Goal: Information Seeking & Learning: Understand process/instructions

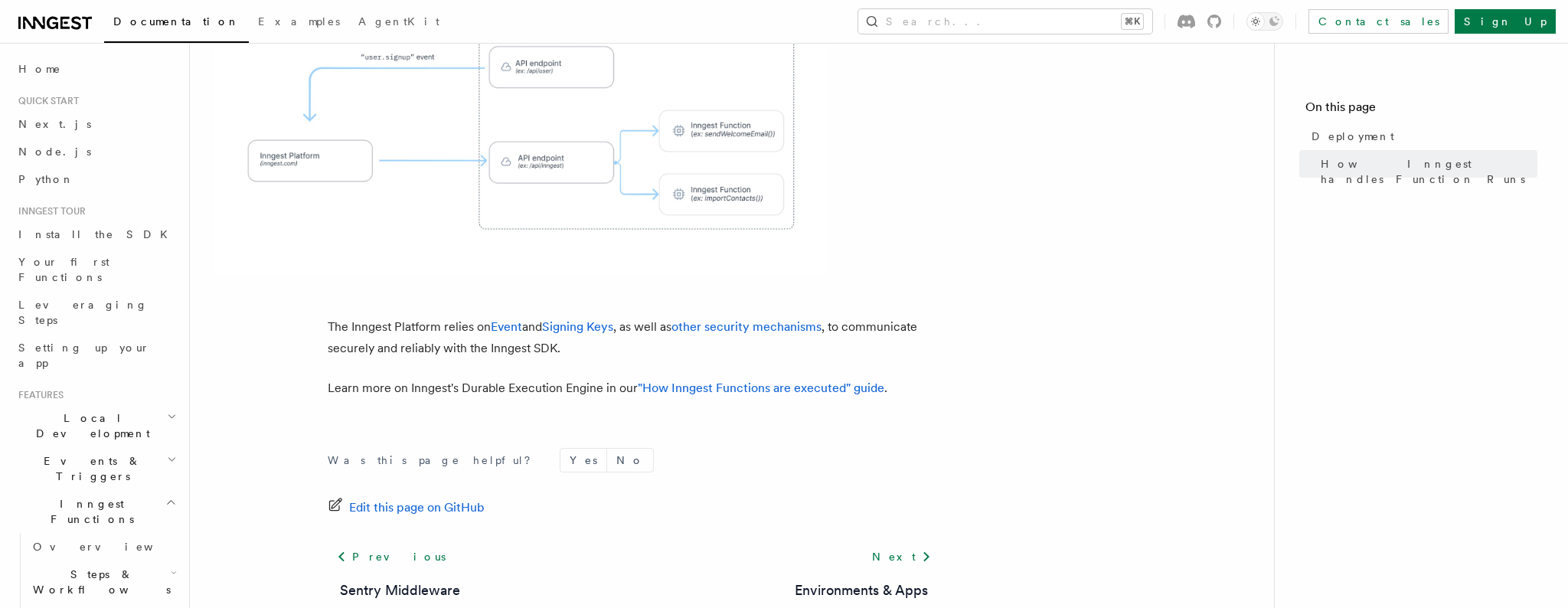
scroll to position [698, 0]
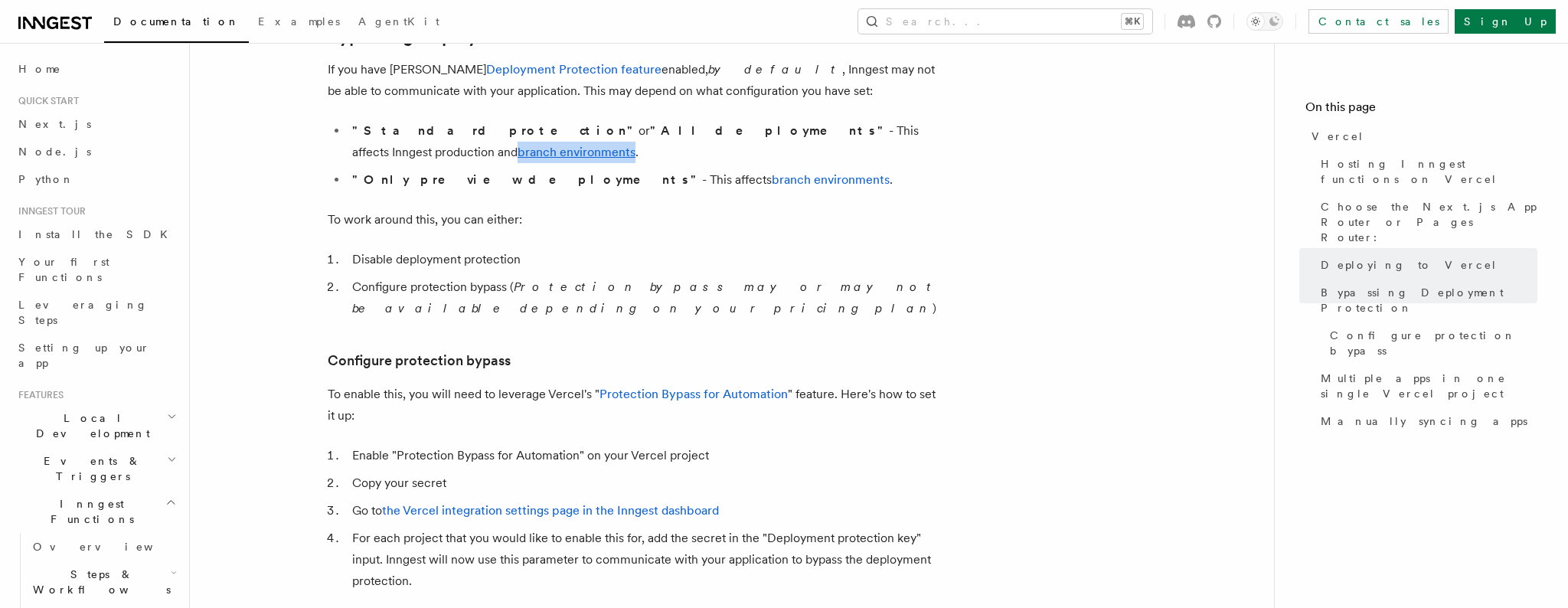
scroll to position [1184, 0]
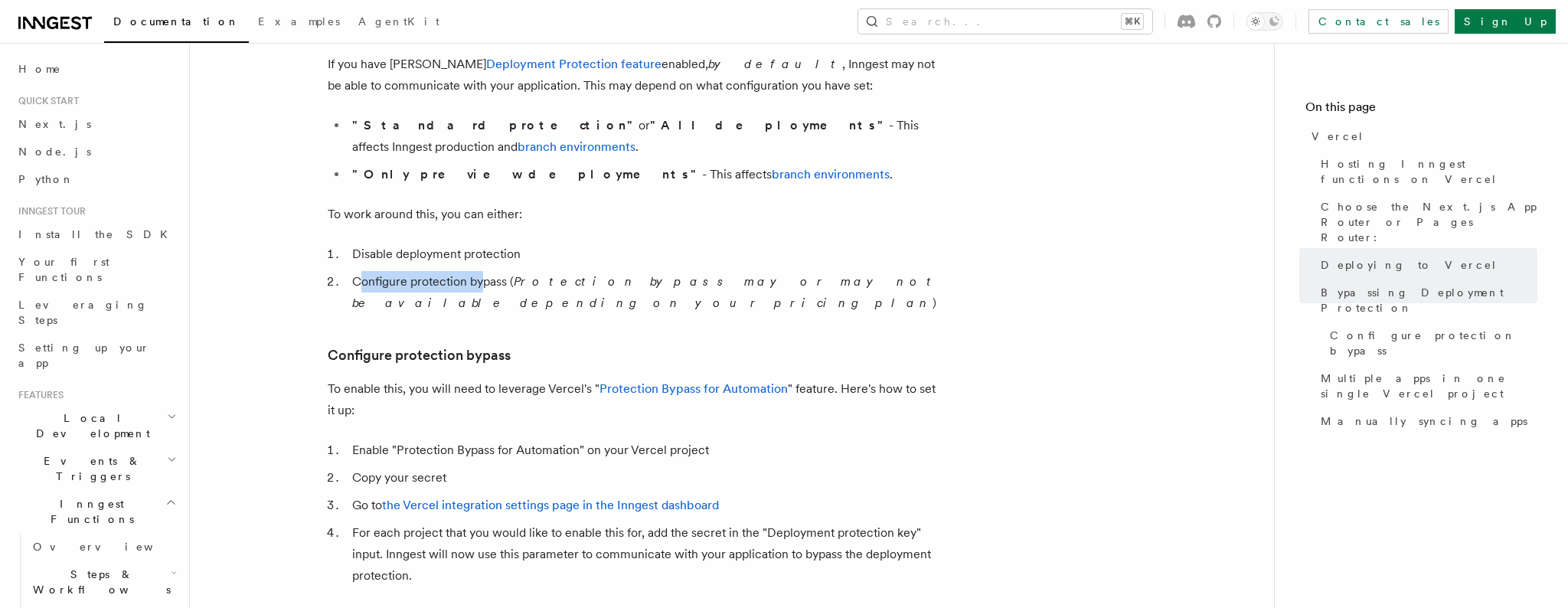
drag, startPoint x: 363, startPoint y: 261, endPoint x: 483, endPoint y: 259, distance: 120.0
click at [483, 271] on li "Configure protection bypass ( Protection bypass may or may not be available dep…" at bounding box center [644, 292] width 593 height 43
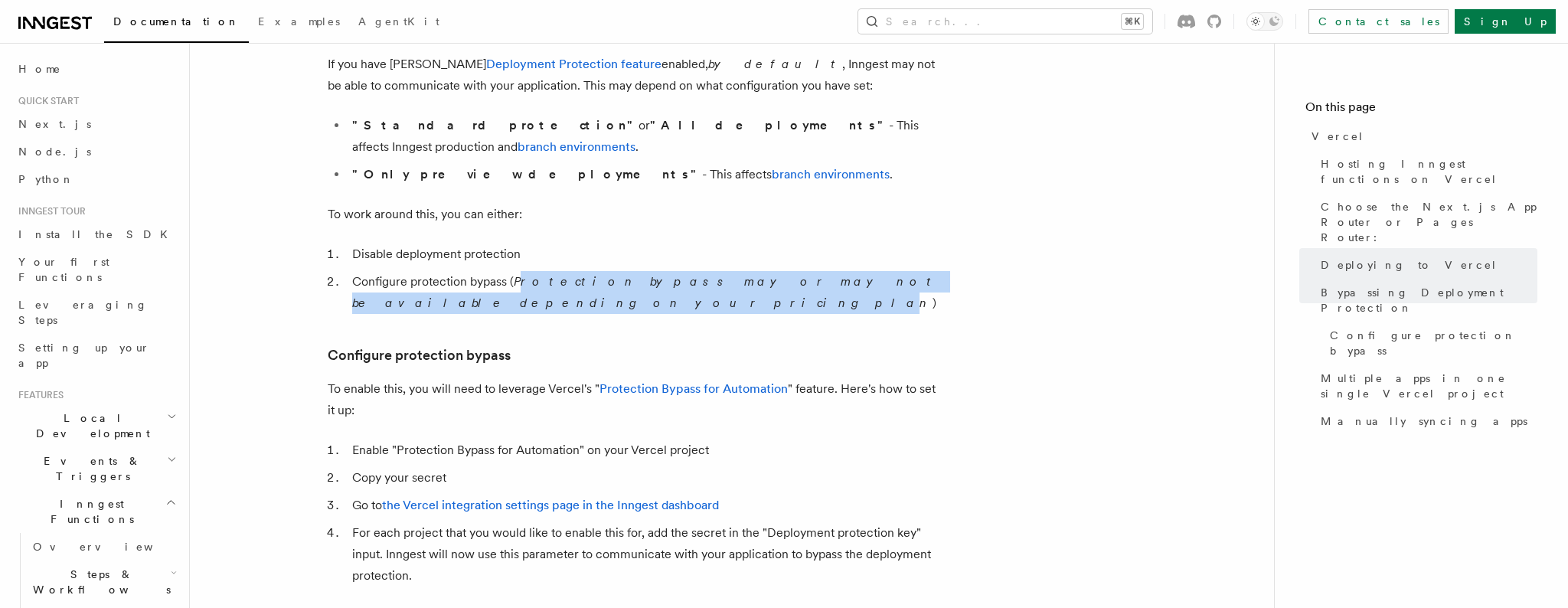
drag, startPoint x: 521, startPoint y: 258, endPoint x: 927, endPoint y: 262, distance: 406.0
click at [927, 274] on em "Protection bypass may or may not be available depending on your pricing plan" at bounding box center [645, 292] width 586 height 36
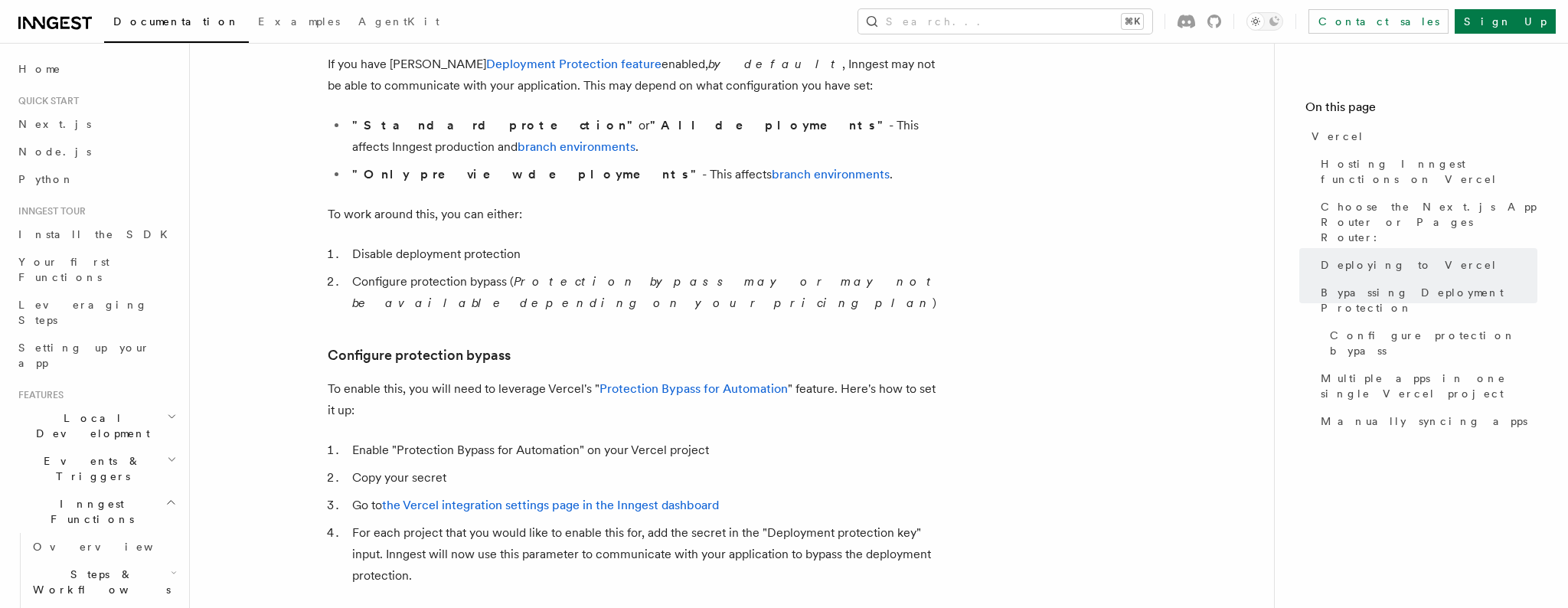
drag, startPoint x: 424, startPoint y: 262, endPoint x: 465, endPoint y: 261, distance: 41.0
click at [425, 271] on li "Configure protection bypass ( Protection bypass may or may not be available dep…" at bounding box center [644, 292] width 593 height 43
click at [472, 271] on li "Configure protection bypass ( Protection bypass may or may not be available dep…" at bounding box center [644, 292] width 593 height 43
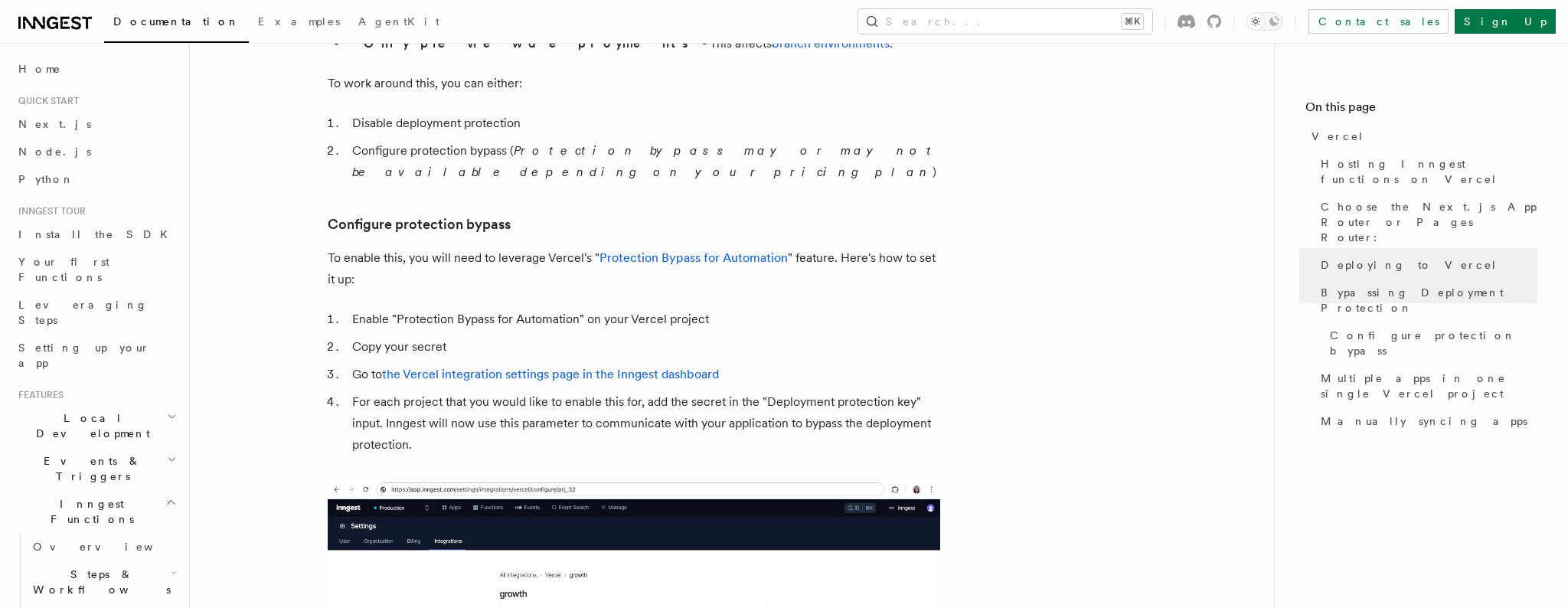
scroll to position [1317, 0]
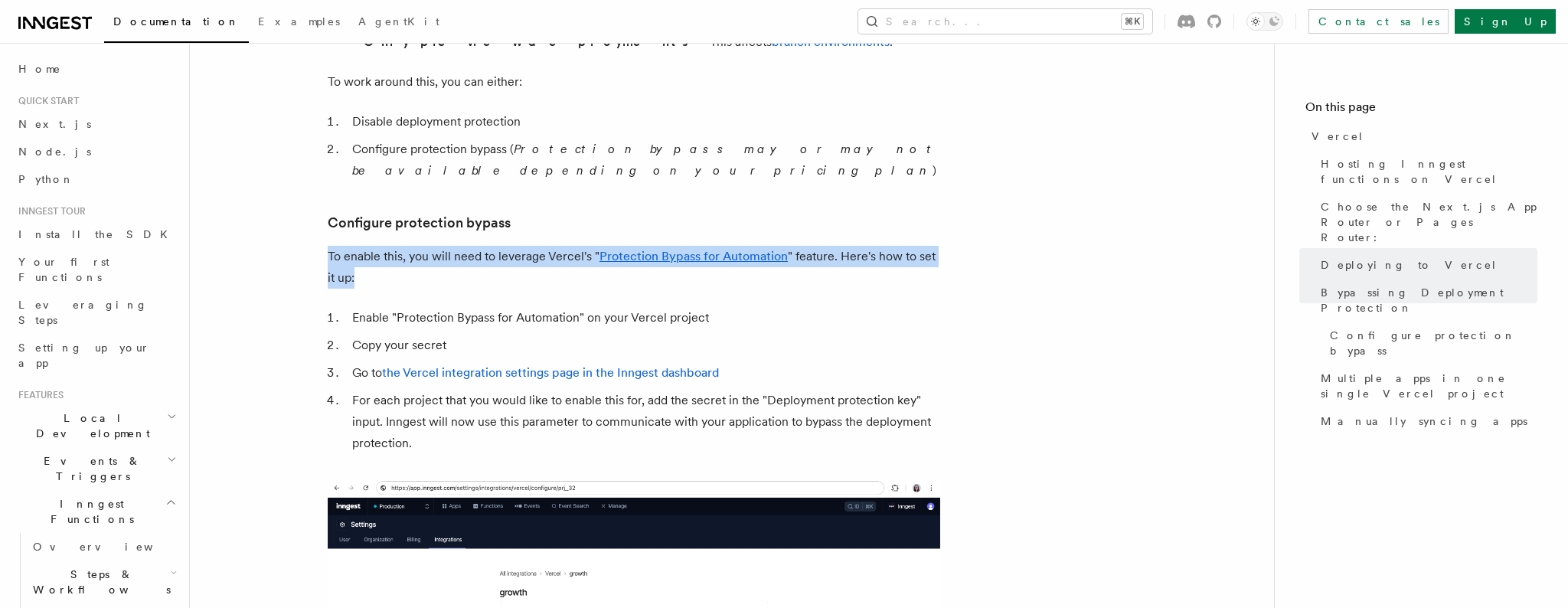
drag, startPoint x: 330, startPoint y: 208, endPoint x: 381, endPoint y: 232, distance: 56.4
click at [369, 246] on p "To enable this, you will need to leverage Vercel's " Protection Bypass for Auto…" at bounding box center [634, 266] width 613 height 43
click at [722, 246] on p "To enable this, you will need to leverage Vercel's " Protection Bypass for Auto…" at bounding box center [634, 266] width 613 height 43
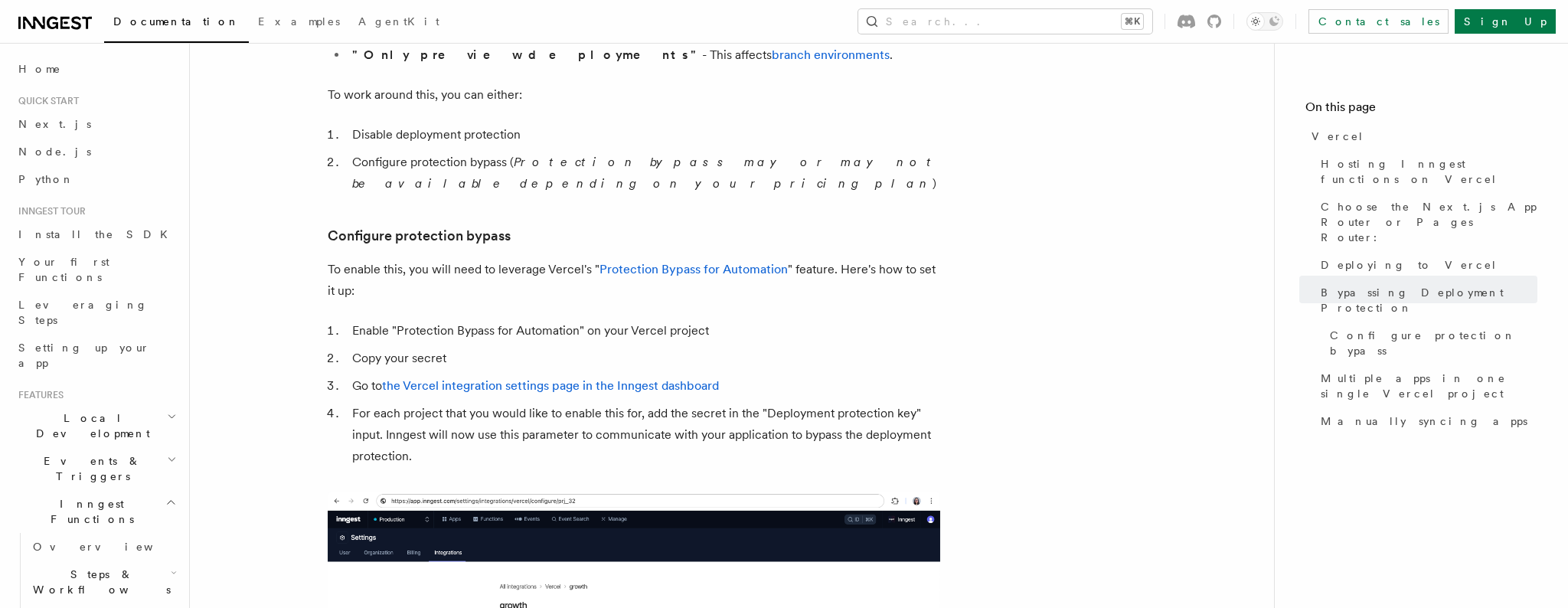
scroll to position [1303, 0]
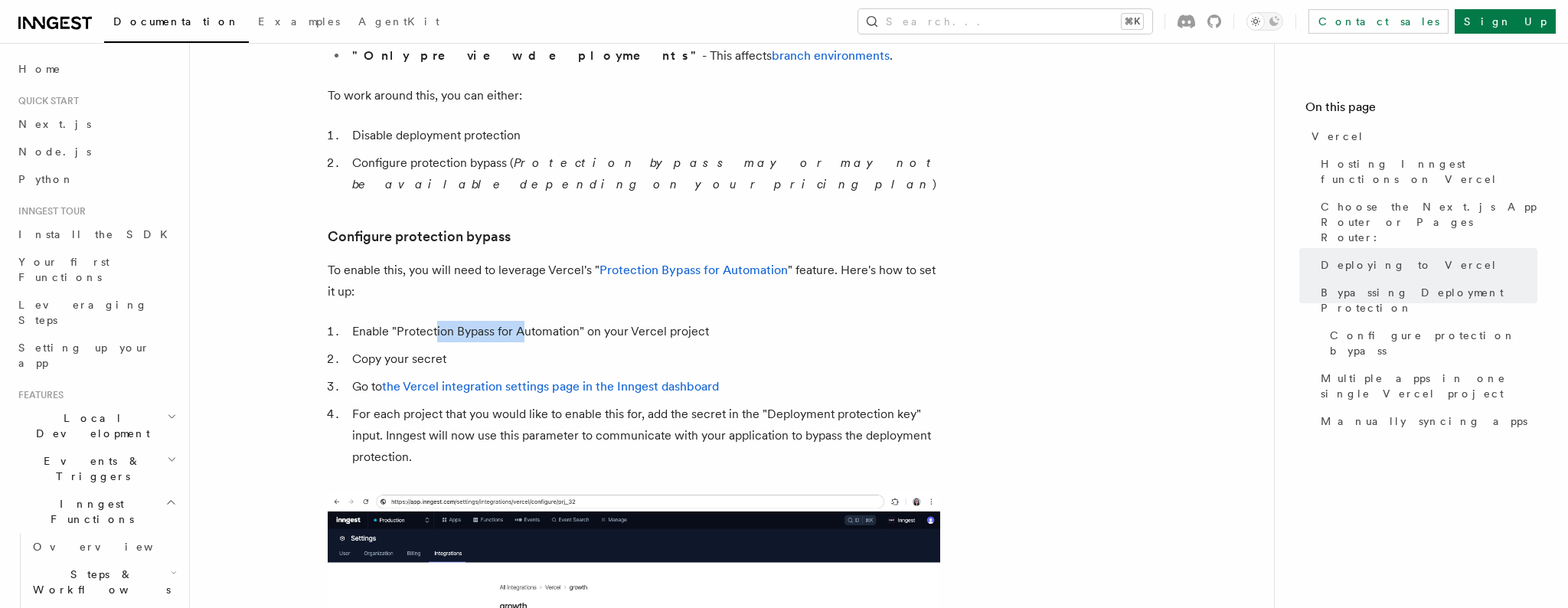
drag, startPoint x: 435, startPoint y: 289, endPoint x: 522, endPoint y: 284, distance: 87.1
click at [522, 321] on li "Enable "Protection Bypass for Automation" on your Vercel project" at bounding box center [644, 331] width 593 height 22
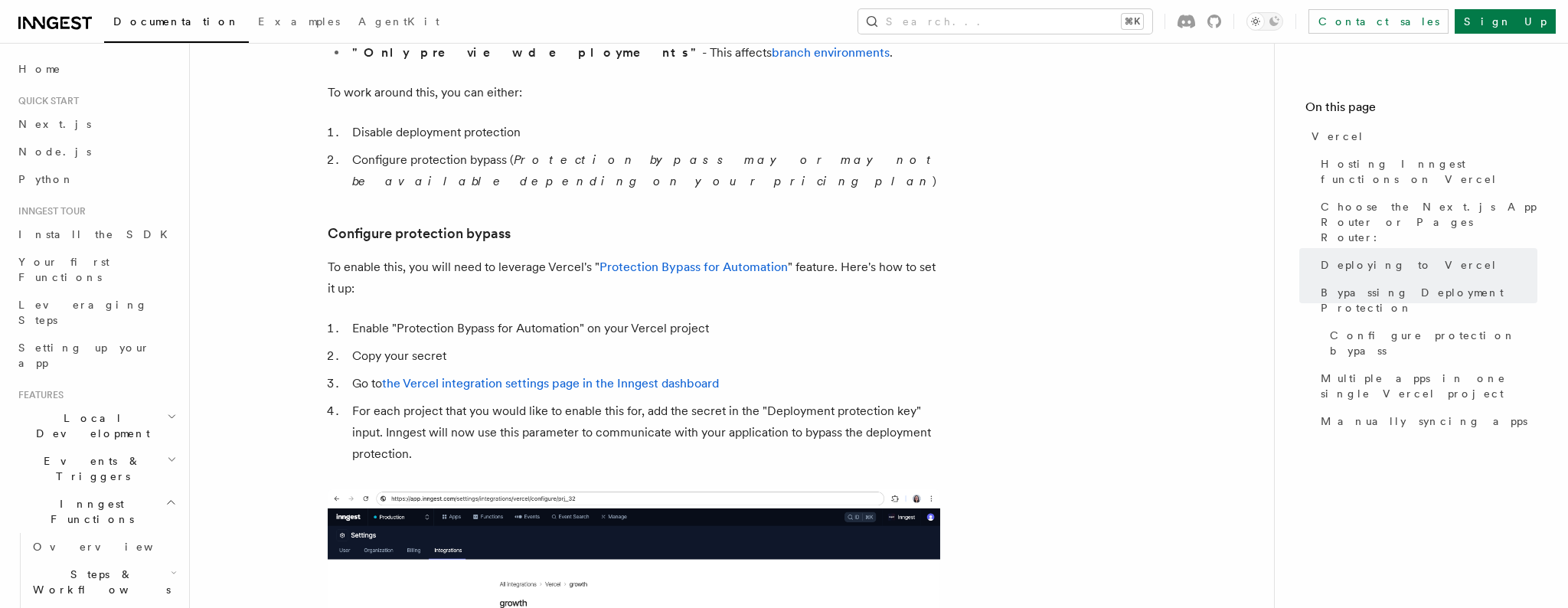
click at [428, 318] on li "Enable "Protection Bypass for Automation" on your Vercel project" at bounding box center [644, 328] width 593 height 22
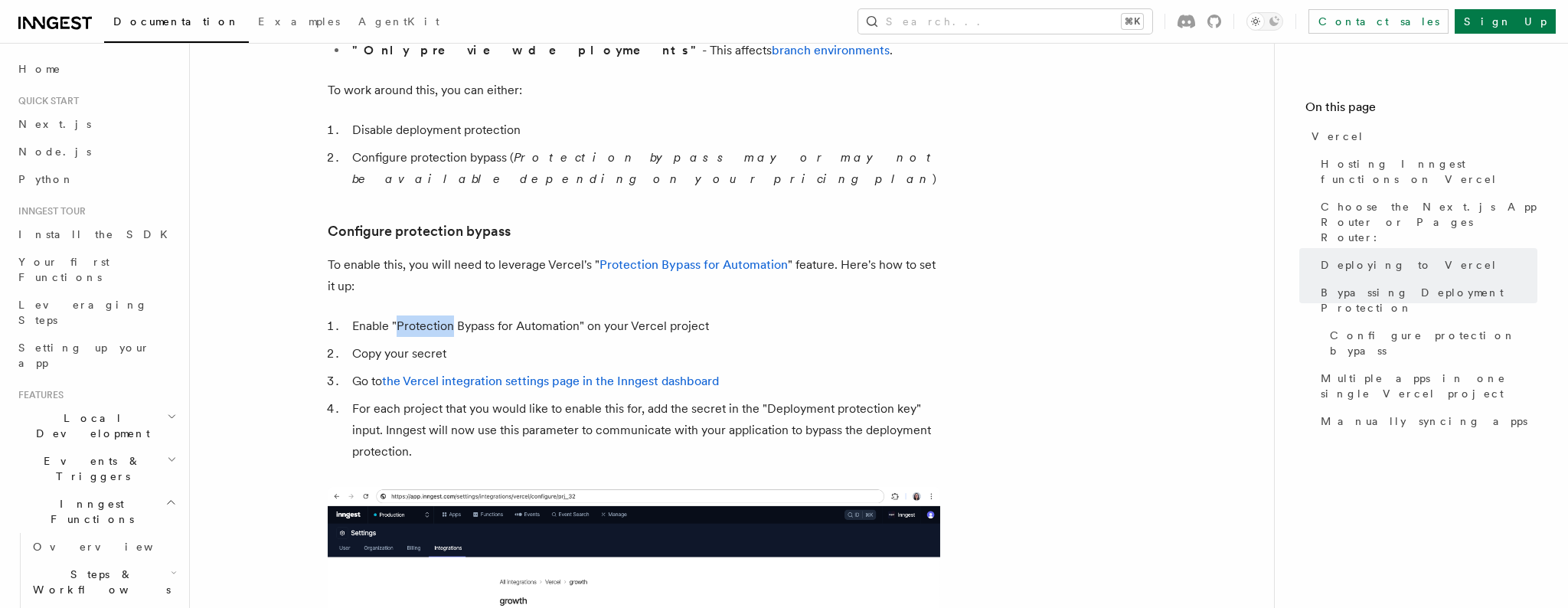
click at [428, 315] on li "Enable "Protection Bypass for Automation" on your Vercel project" at bounding box center [644, 326] width 593 height 22
copy li "Protection"
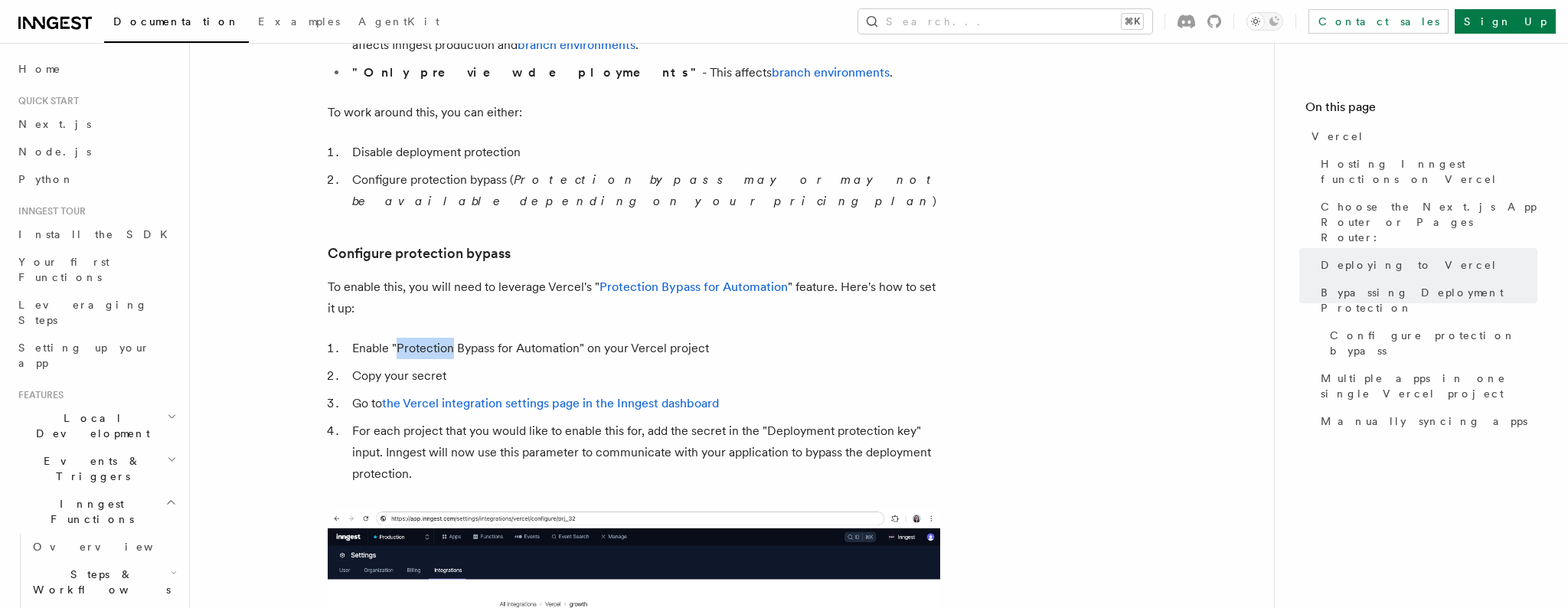
scroll to position [1299, 0]
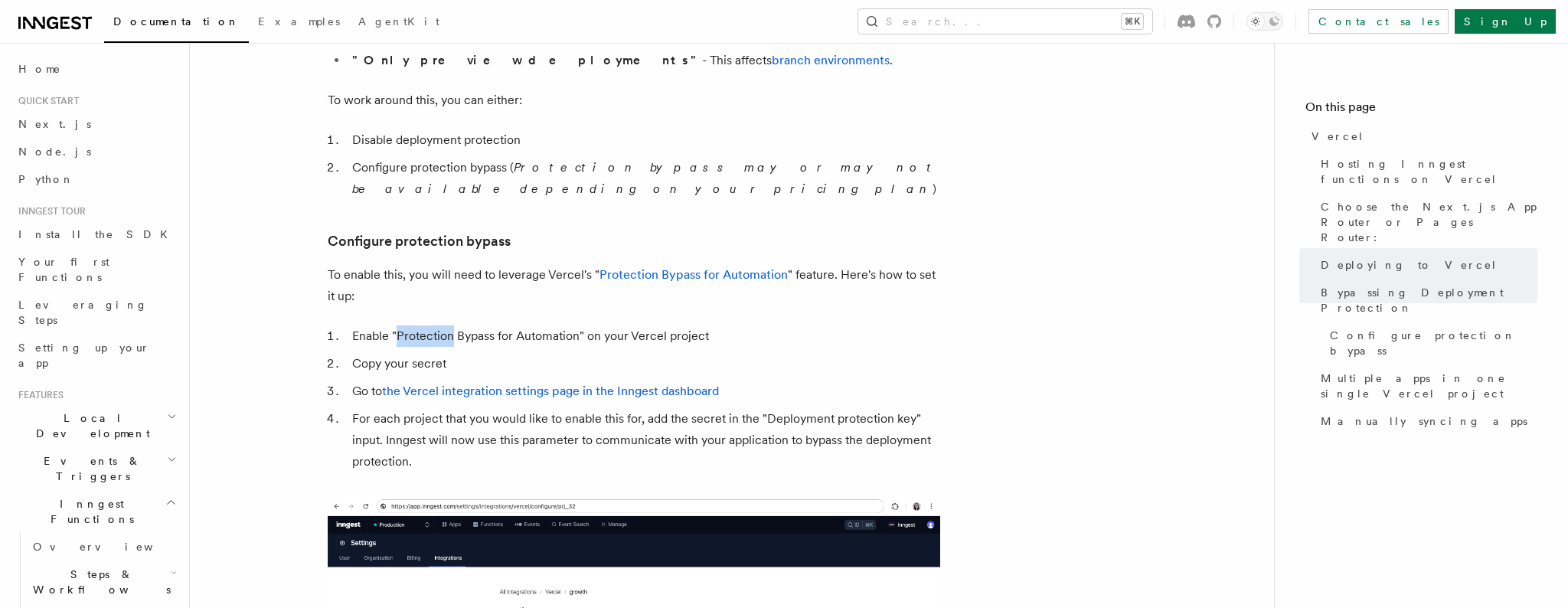
click at [397, 325] on li "Enable "Protection Bypass for Automation" on your Vercel project" at bounding box center [644, 336] width 593 height 22
drag, startPoint x: 402, startPoint y: 294, endPoint x: 558, endPoint y: 291, distance: 156.0
click at [536, 325] on li "Enable "Protection Bypass for Automation" on your Vercel project" at bounding box center [644, 336] width 593 height 22
click at [401, 325] on li "Enable "Protection Bypass for Automation" on your Vercel project" at bounding box center [644, 336] width 593 height 22
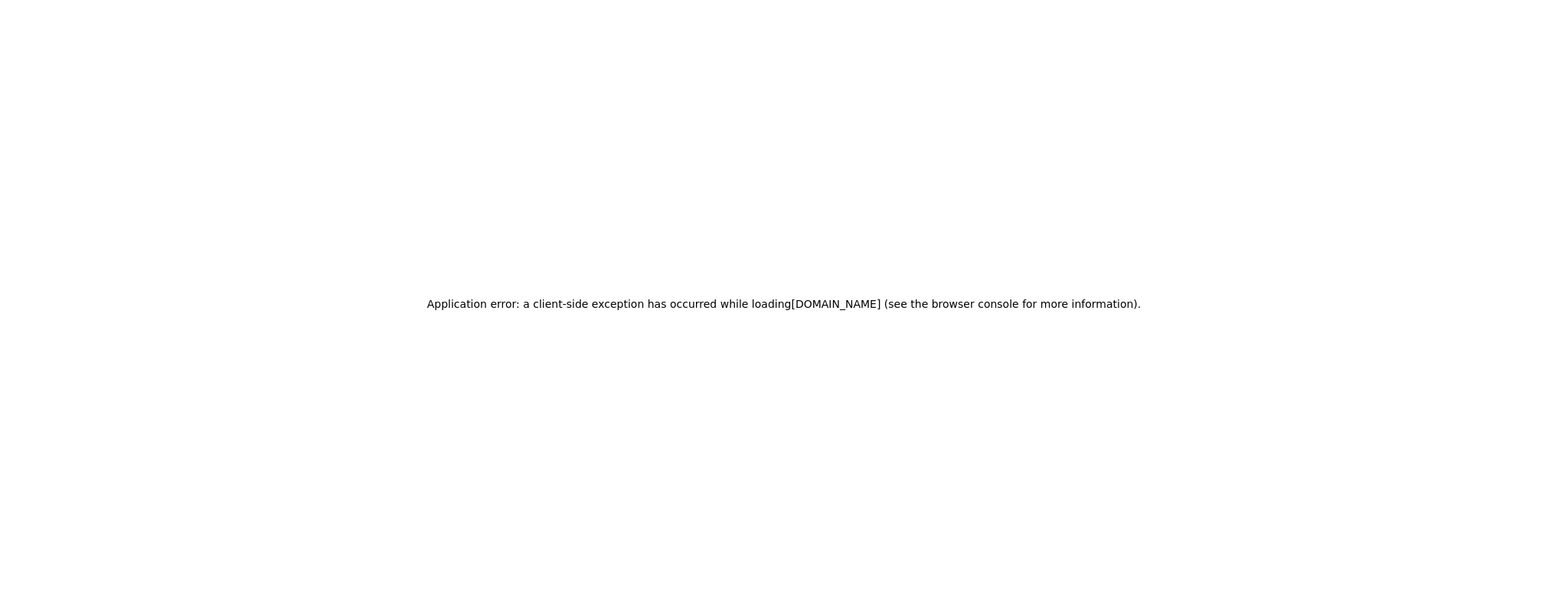
scroll to position [0, 0]
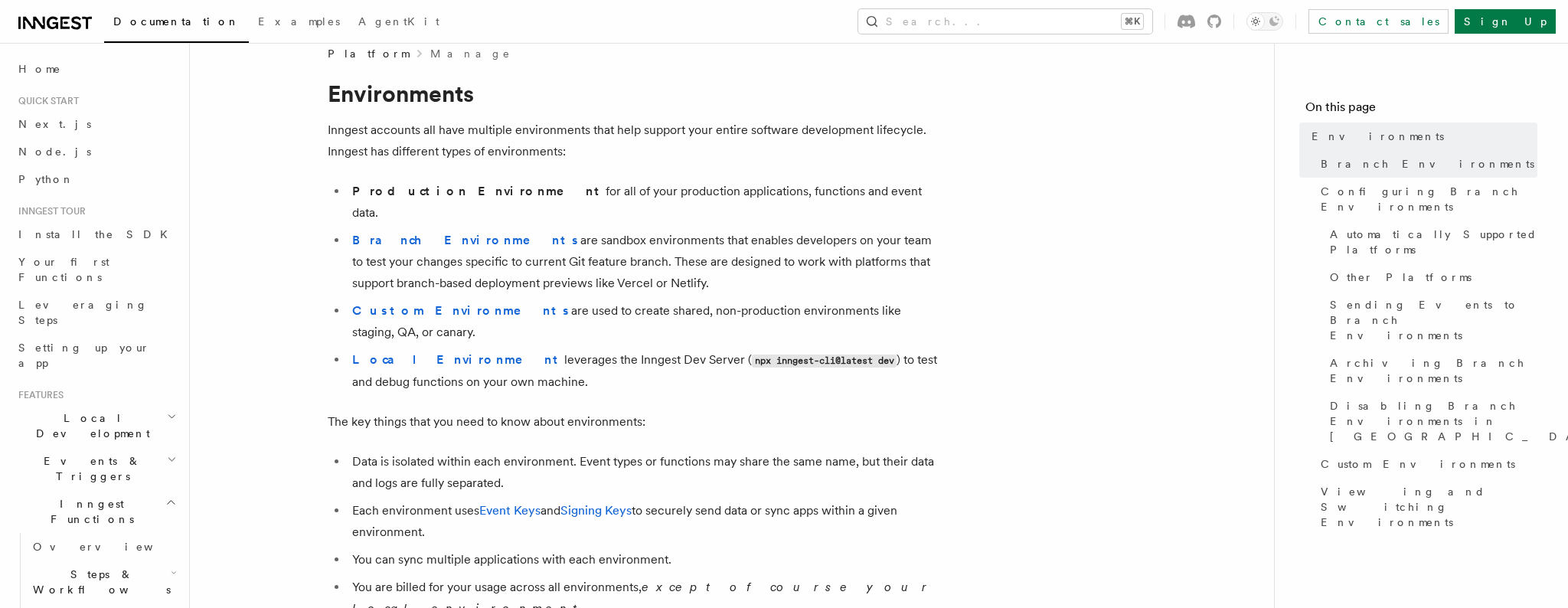
scroll to position [26, 0]
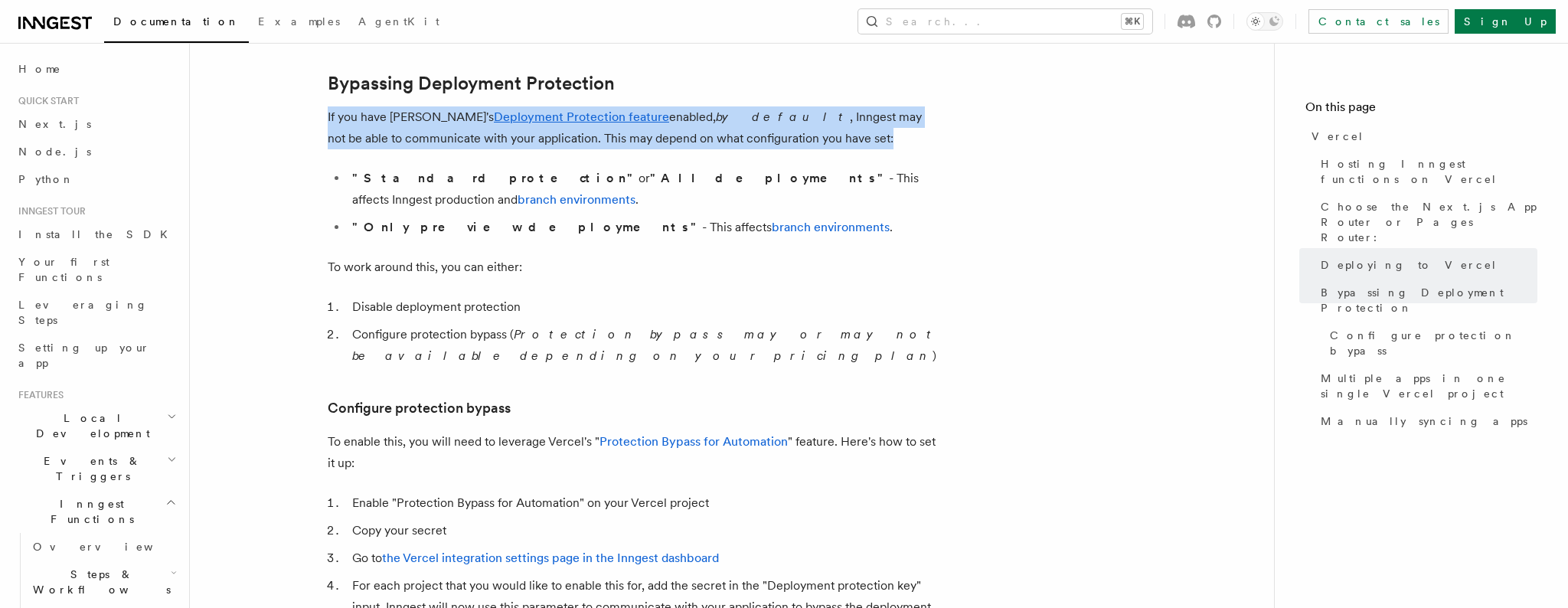
drag, startPoint x: 327, startPoint y: 116, endPoint x: 771, endPoint y: 134, distance: 444.4
click at [771, 134] on article "Platform Deployment Cloud Providers Setup Vercel Inngest enables you to host yo…" at bounding box center [732, 531] width 1035 height 3189
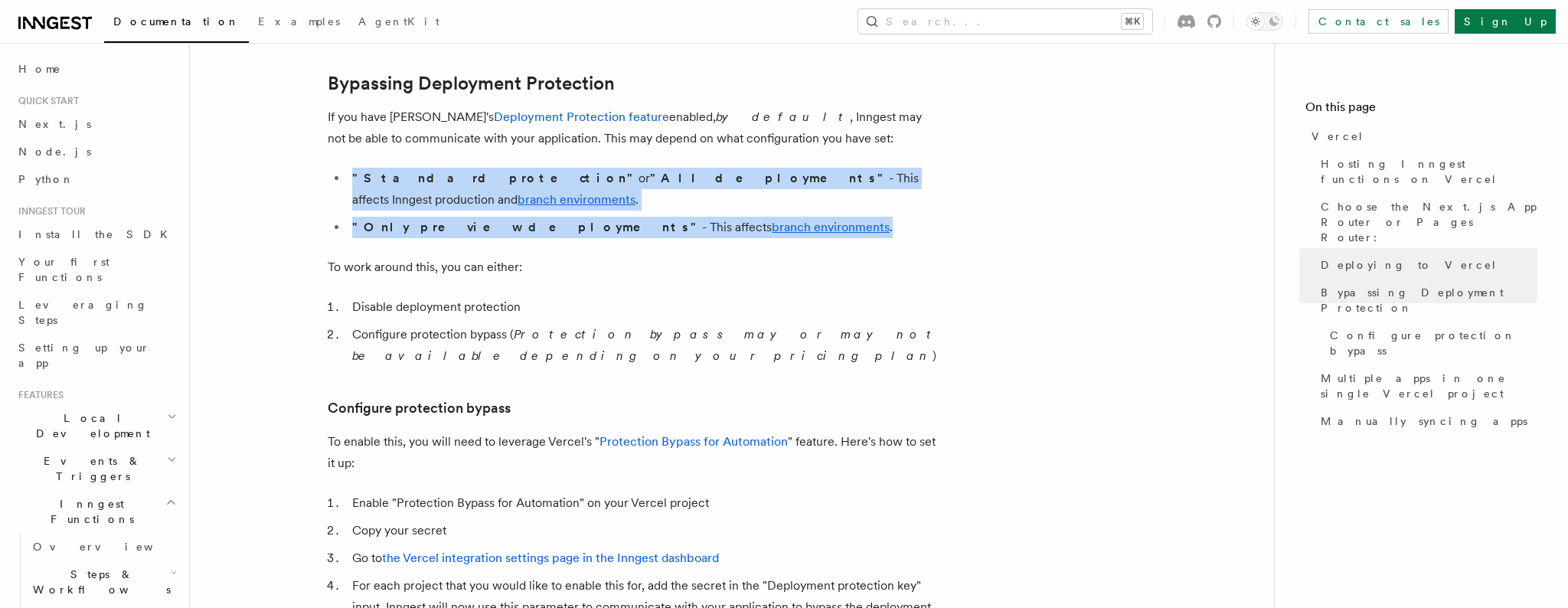
drag, startPoint x: 328, startPoint y: 179, endPoint x: 734, endPoint y: 199, distance: 406.5
click at [740, 197] on ul ""Standard protection" or "All deployments" - This affects Inngest production an…" at bounding box center [634, 202] width 613 height 70
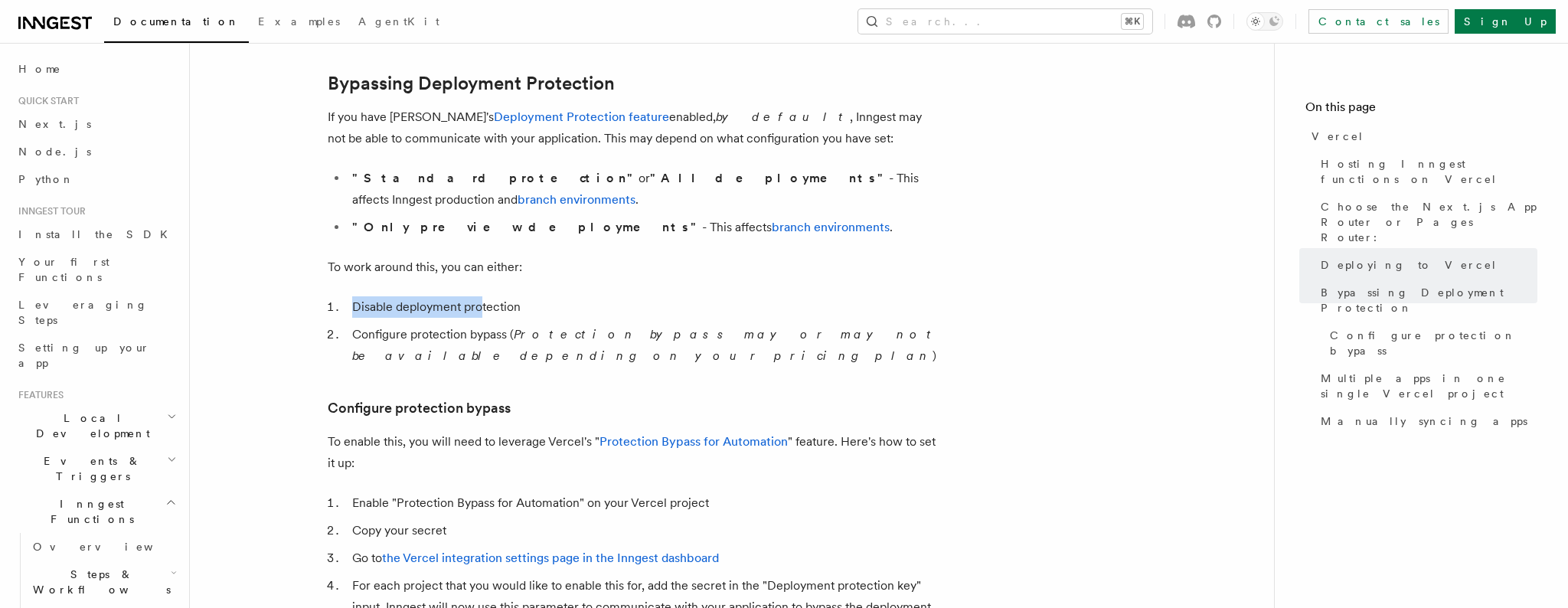
drag, startPoint x: 407, startPoint y: 283, endPoint x: 465, endPoint y: 289, distance: 58.3
click at [481, 297] on li "Disable deployment protection" at bounding box center [644, 307] width 593 height 22
drag, startPoint x: 348, startPoint y: 313, endPoint x: 496, endPoint y: 318, distance: 148.1
click at [491, 324] on li "Configure protection bypass ( Protection bypass may or may not be available dep…" at bounding box center [644, 345] width 593 height 43
click at [451, 324] on li "Configure protection bypass ( Protection bypass may or may not be available dep…" at bounding box center [644, 345] width 593 height 43
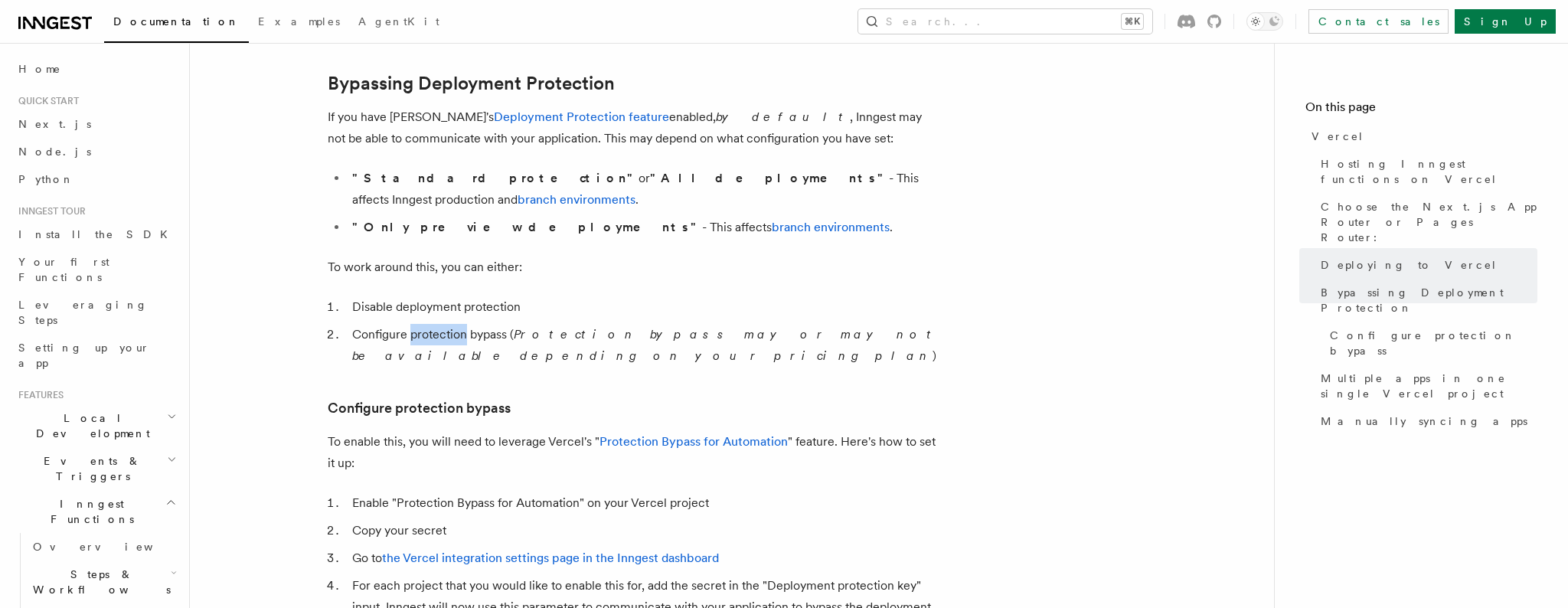
click at [451, 324] on li "Configure protection bypass ( Protection bypass may or may not be available dep…" at bounding box center [644, 345] width 593 height 43
drag, startPoint x: 348, startPoint y: 310, endPoint x: 479, endPoint y: 309, distance: 131.0
click at [475, 324] on li "Configure protection bypass ( Protection bypass may or may not be available dep…" at bounding box center [644, 345] width 593 height 43
click at [504, 324] on li "Configure protection bypass ( Protection bypass may or may not be available dep…" at bounding box center [644, 345] width 593 height 43
drag, startPoint x: 436, startPoint y: 287, endPoint x: 525, endPoint y: 287, distance: 89.0
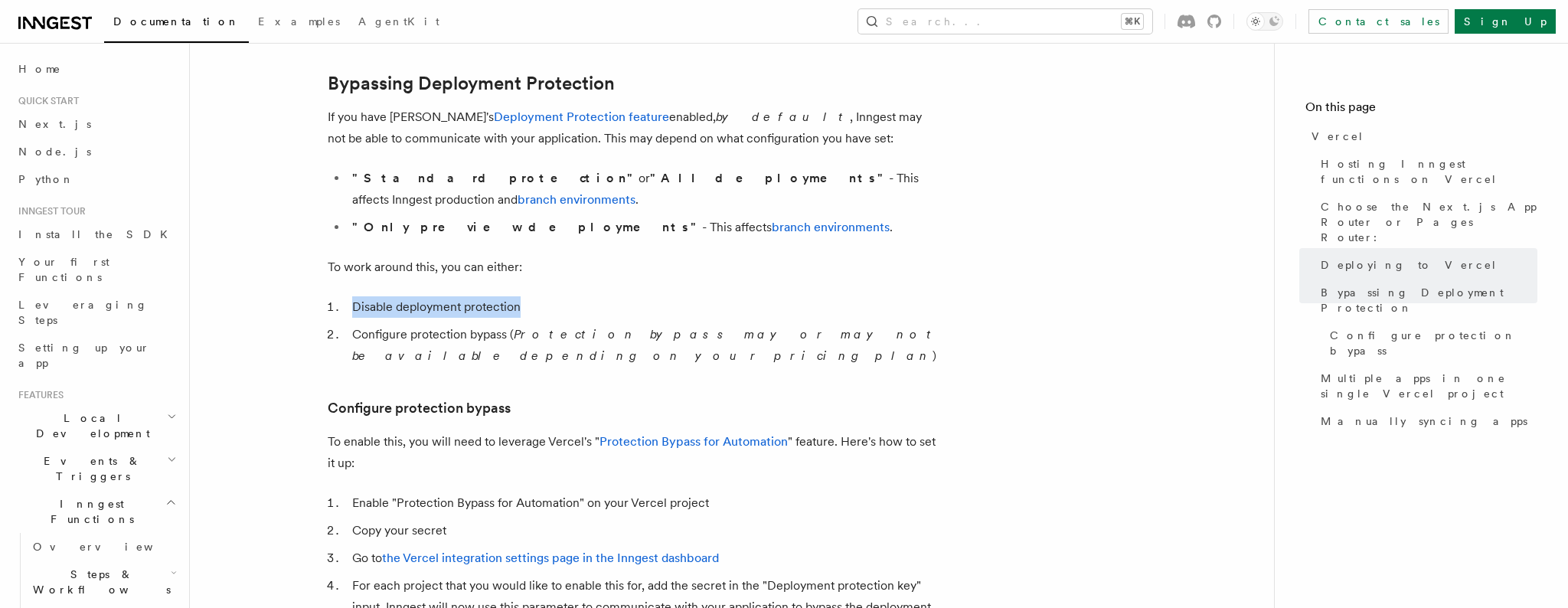
click at [524, 297] on li "Disable deployment protection" at bounding box center [644, 307] width 593 height 22
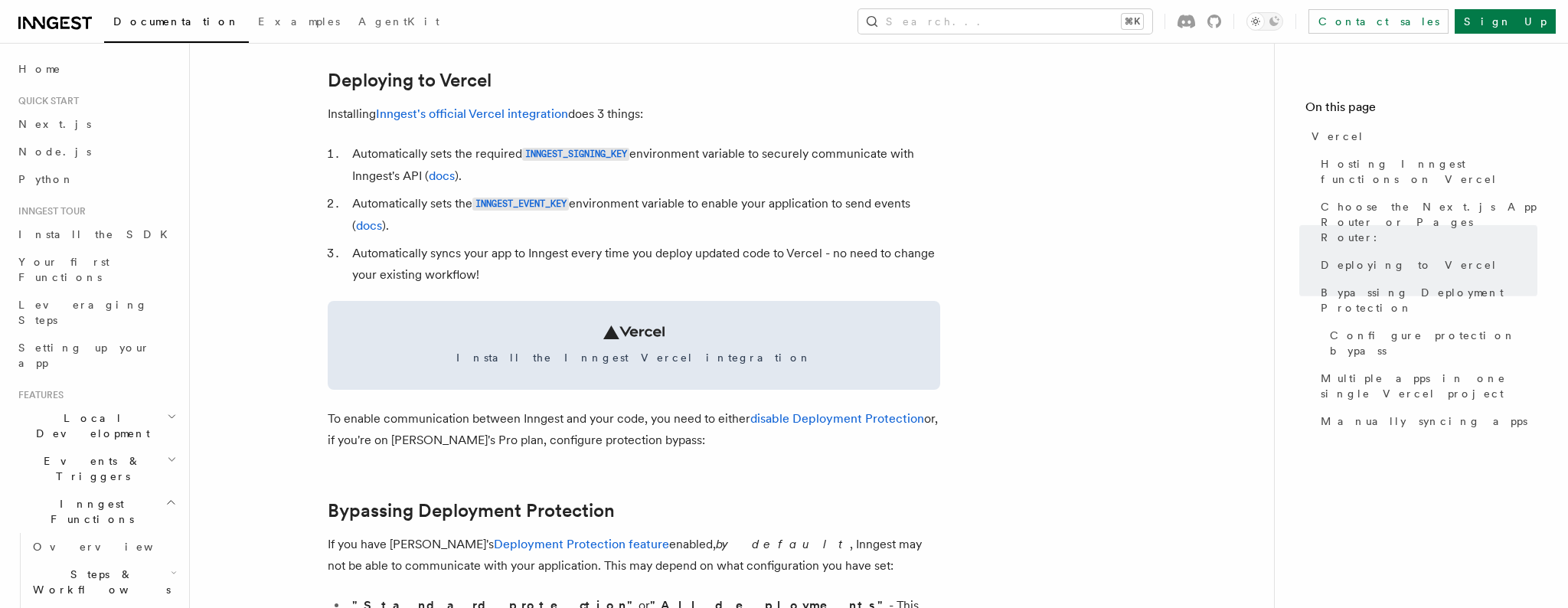
scroll to position [692, 0]
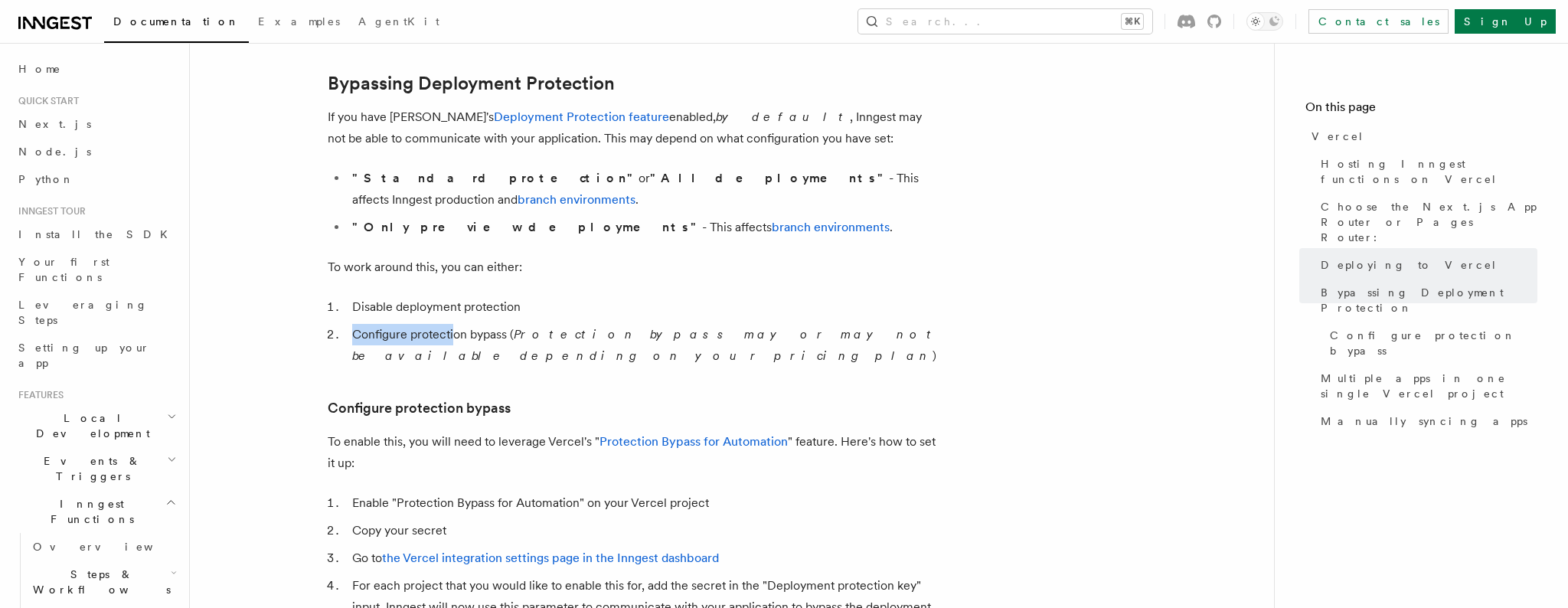
drag, startPoint x: 349, startPoint y: 315, endPoint x: 458, endPoint y: 314, distance: 109.0
click at [455, 324] on li "Configure protection bypass ( Protection bypass may or may not be available dep…" at bounding box center [644, 345] width 593 height 43
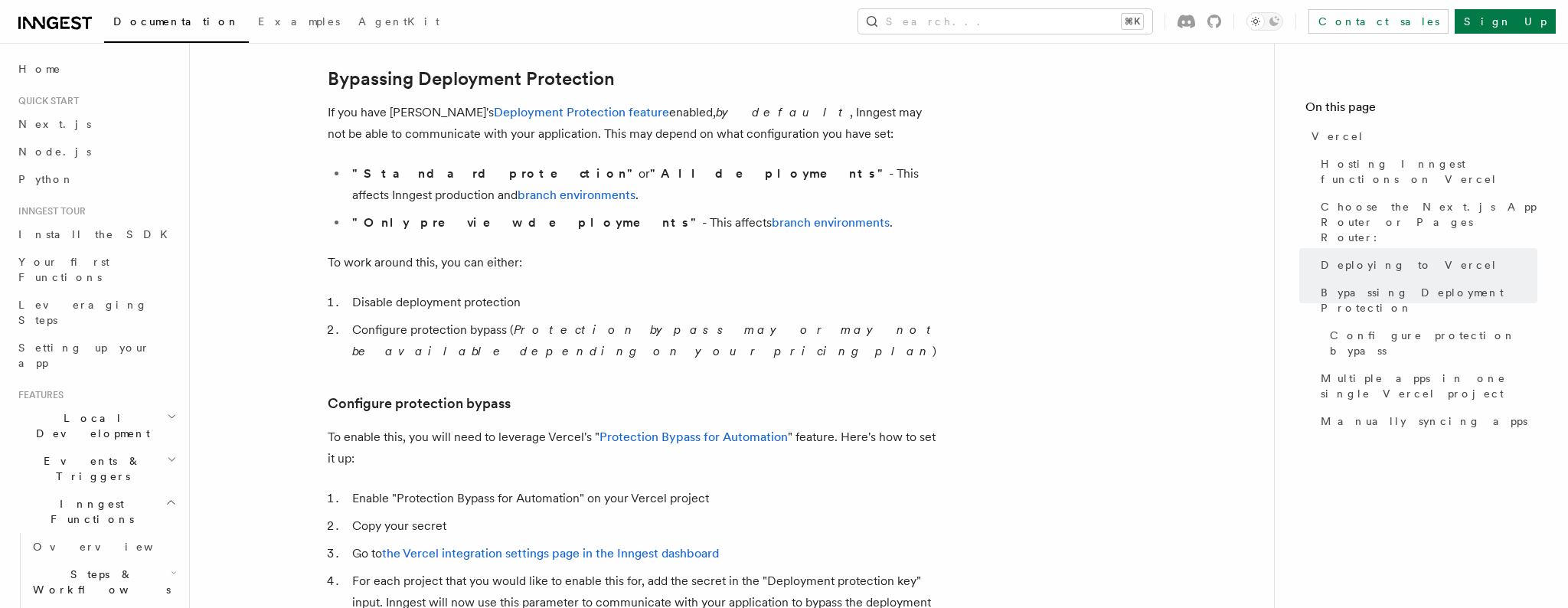
click at [468, 319] on li "Configure protection bypass ( Protection bypass may or may not be available dep…" at bounding box center [644, 340] width 593 height 43
click at [487, 319] on li "Configure protection bypass ( Protection bypass may or may not be available dep…" at bounding box center [644, 340] width 593 height 43
click at [487, 315] on li "Configure protection bypass ( Protection bypass may or may not be available dep…" at bounding box center [644, 336] width 593 height 43
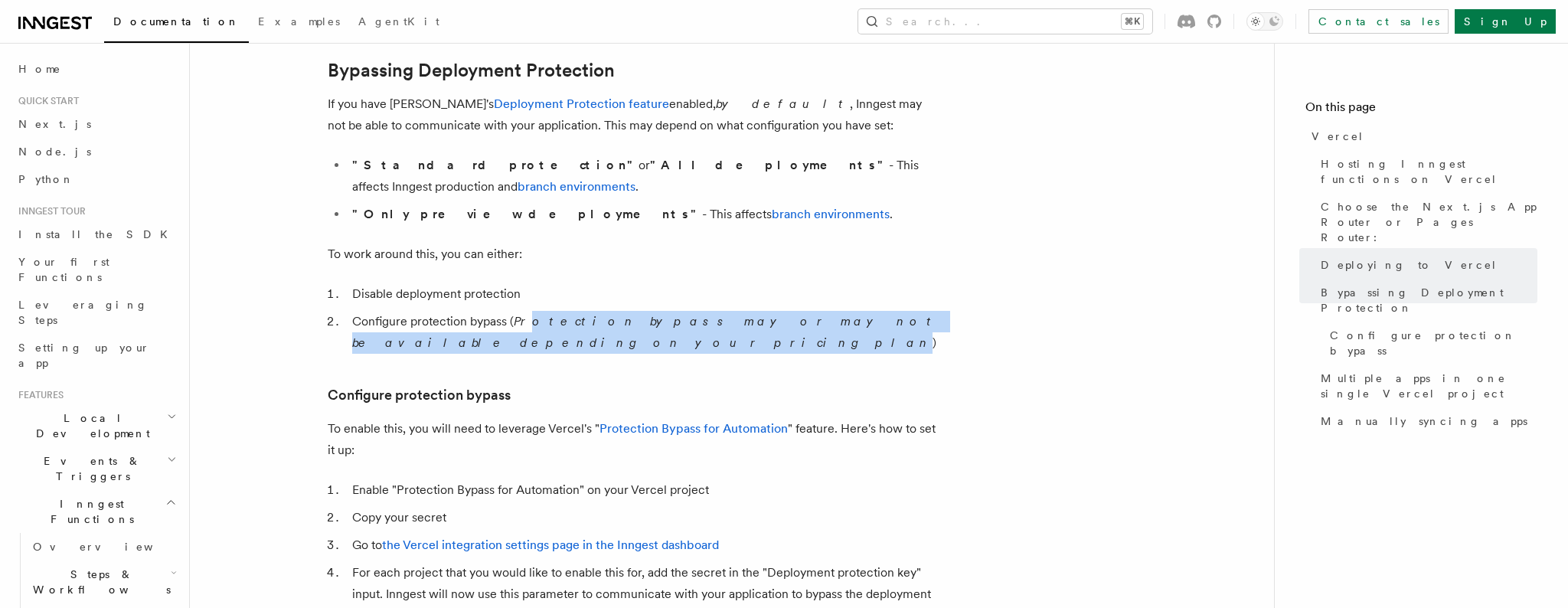
scroll to position [1142, 0]
drag, startPoint x: 616, startPoint y: 301, endPoint x: 934, endPoint y: 301, distance: 318.0
click at [934, 313] on li "Configure protection bypass ( Protection bypass may or may not be available dep…" at bounding box center [644, 334] width 593 height 43
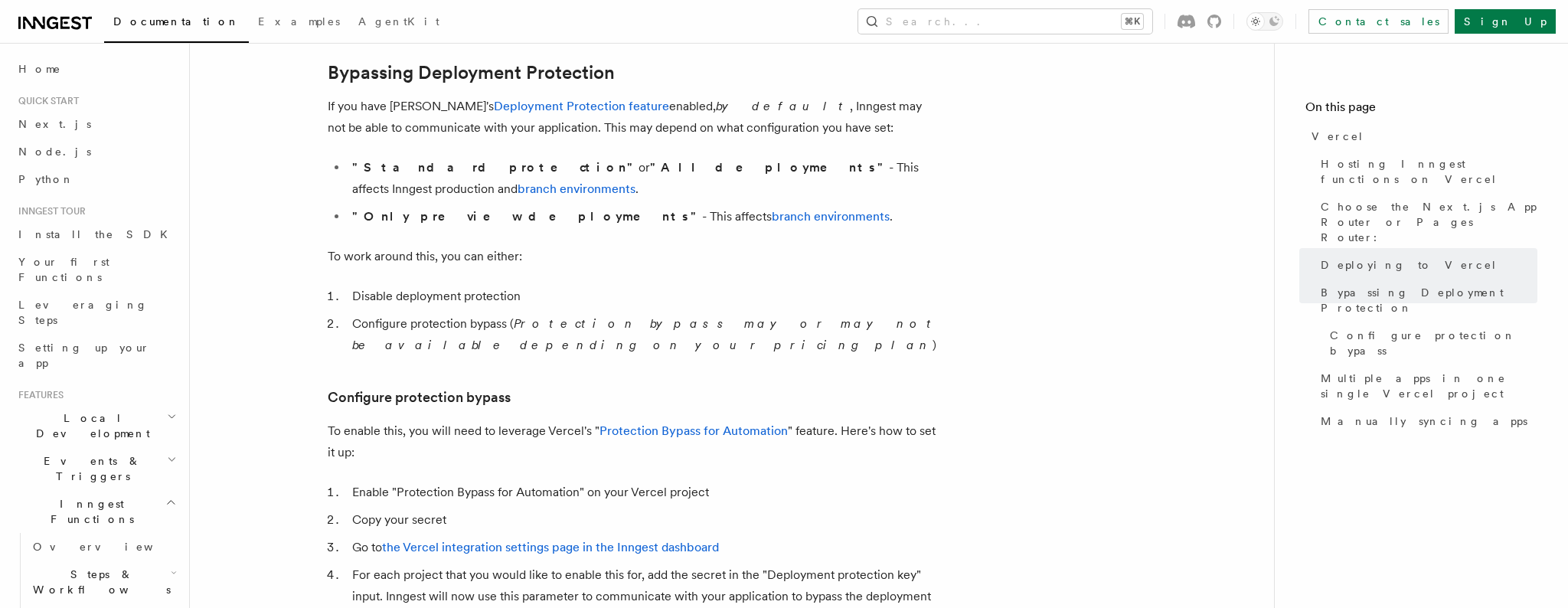
click at [506, 313] on li "Configure protection bypass ( Protection bypass may or may not be available dep…" at bounding box center [644, 334] width 593 height 43
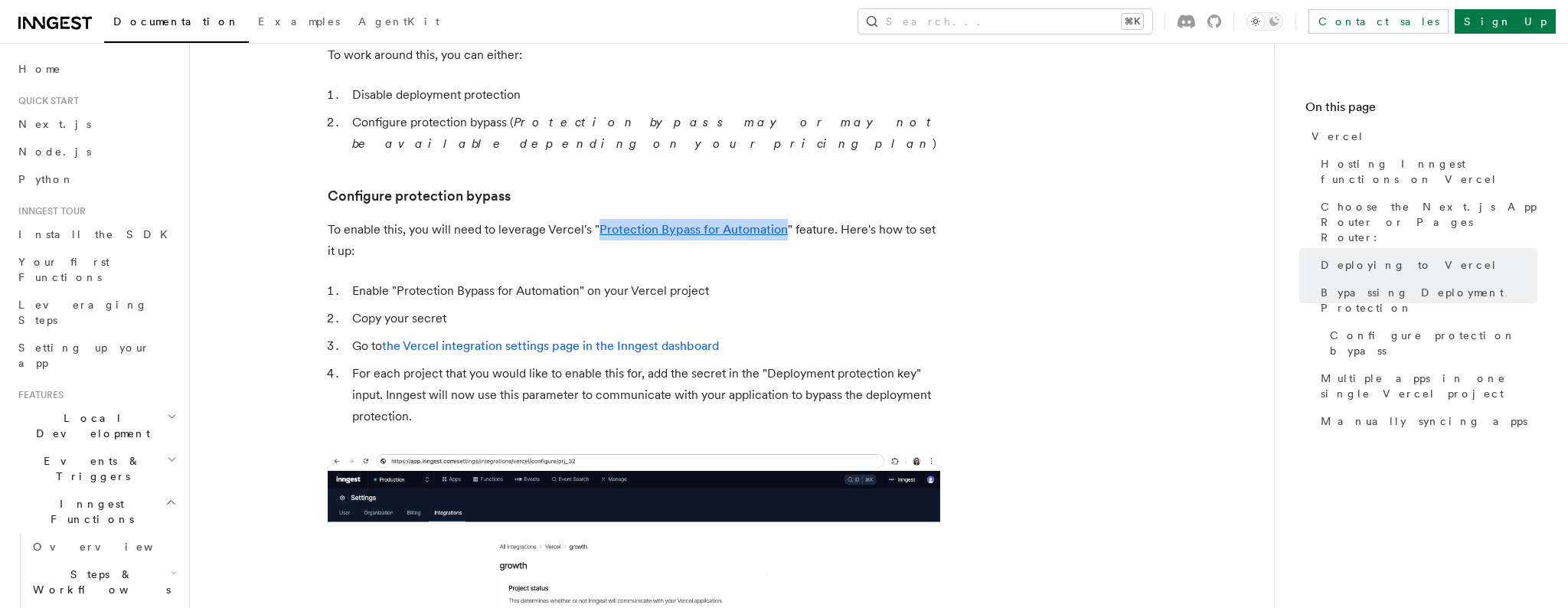
scroll to position [1366, 0]
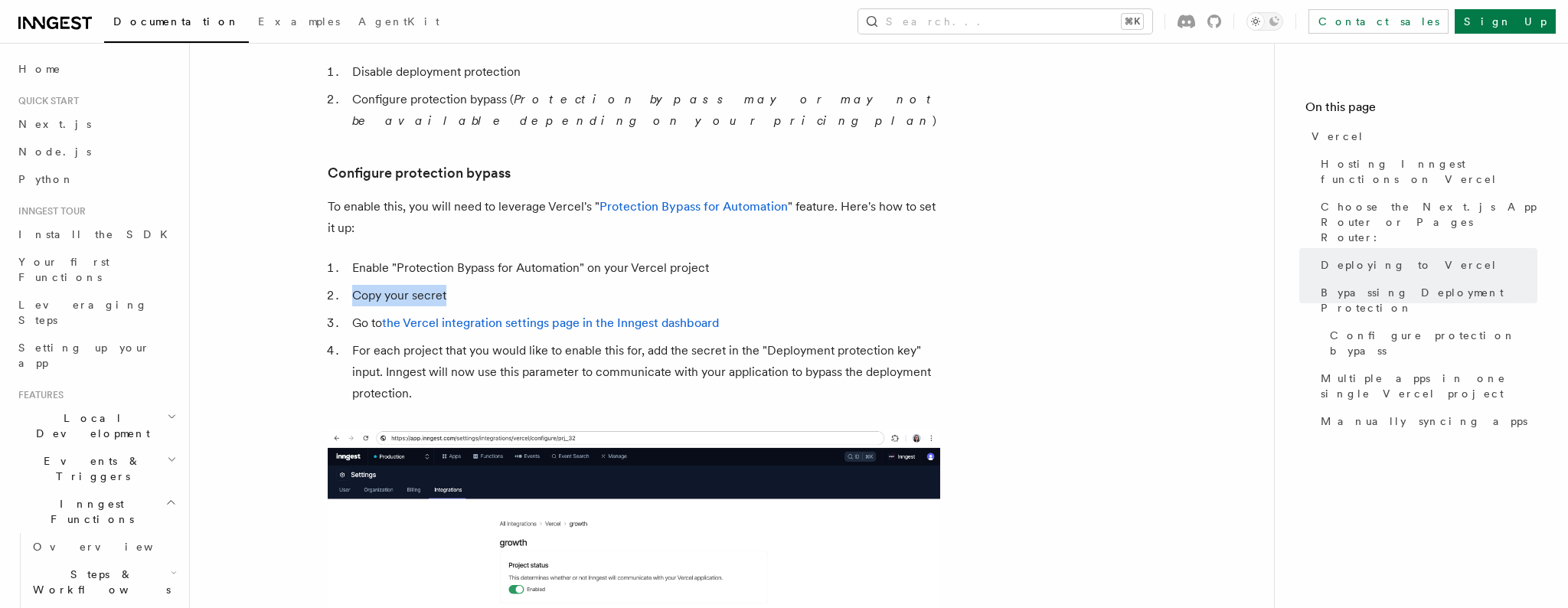
drag, startPoint x: 345, startPoint y: 252, endPoint x: 495, endPoint y: 264, distance: 150.5
click at [489, 285] on li "Copy your secret" at bounding box center [644, 296] width 593 height 22
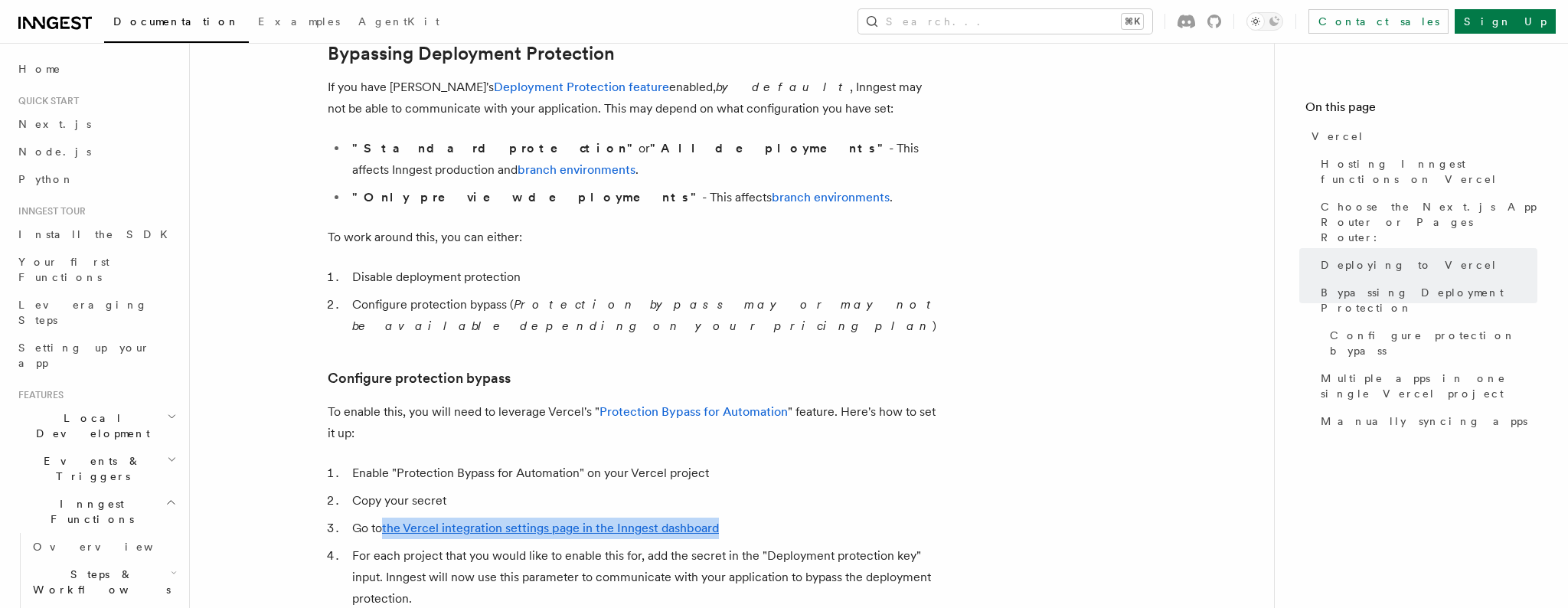
scroll to position [1139, 0]
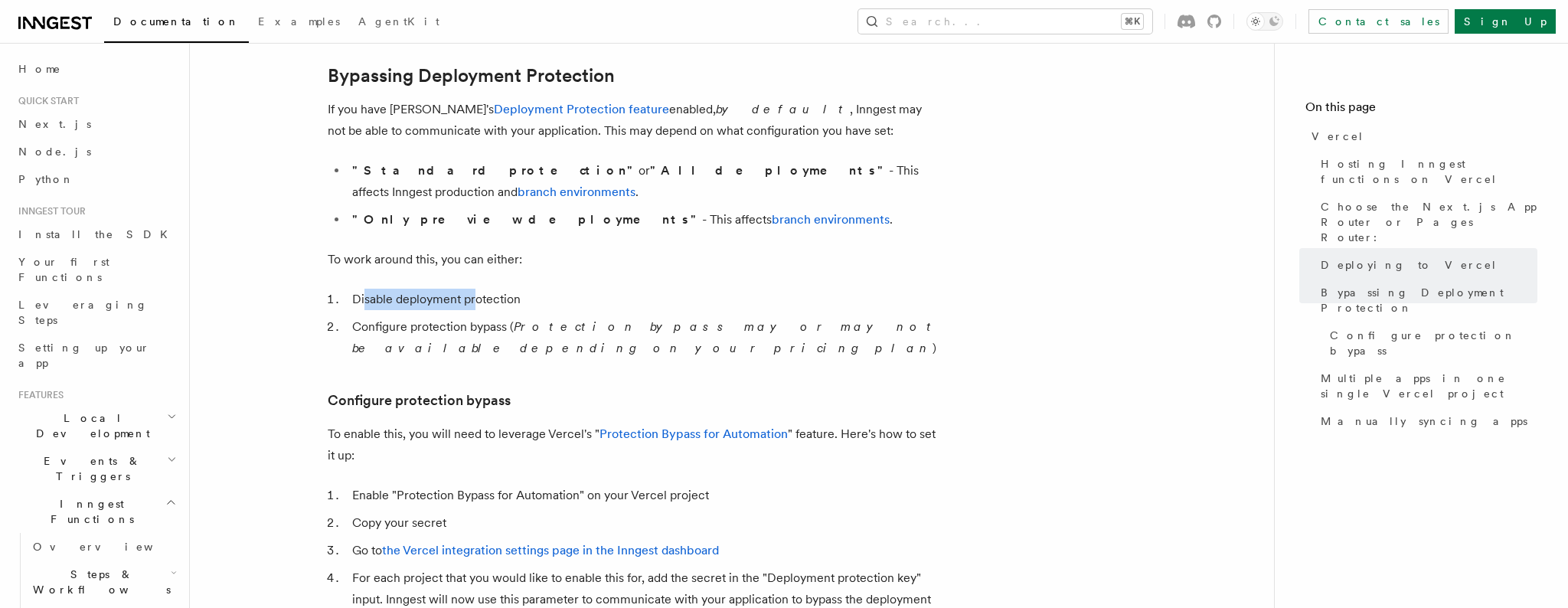
drag, startPoint x: 365, startPoint y: 284, endPoint x: 407, endPoint y: 307, distance: 47.9
click at [476, 289] on li "Disable deployment protection" at bounding box center [644, 300] width 593 height 22
drag, startPoint x: 470, startPoint y: 309, endPoint x: 524, endPoint y: 307, distance: 54.0
click at [505, 316] on li "Configure protection bypass ( Protection bypass may or may not be available dep…" at bounding box center [644, 337] width 593 height 43
drag, startPoint x: 343, startPoint y: 275, endPoint x: 592, endPoint y: 275, distance: 249.0
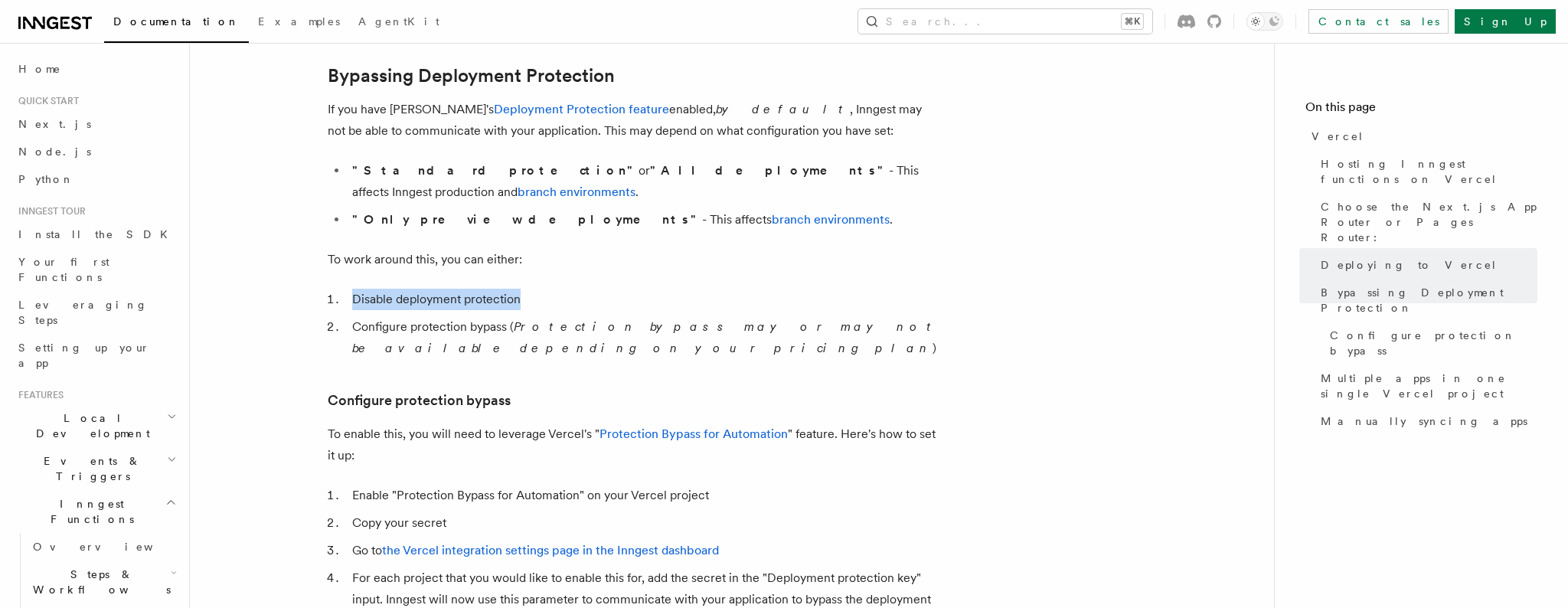
click at [592, 289] on li "Disable deployment protection" at bounding box center [644, 300] width 593 height 22
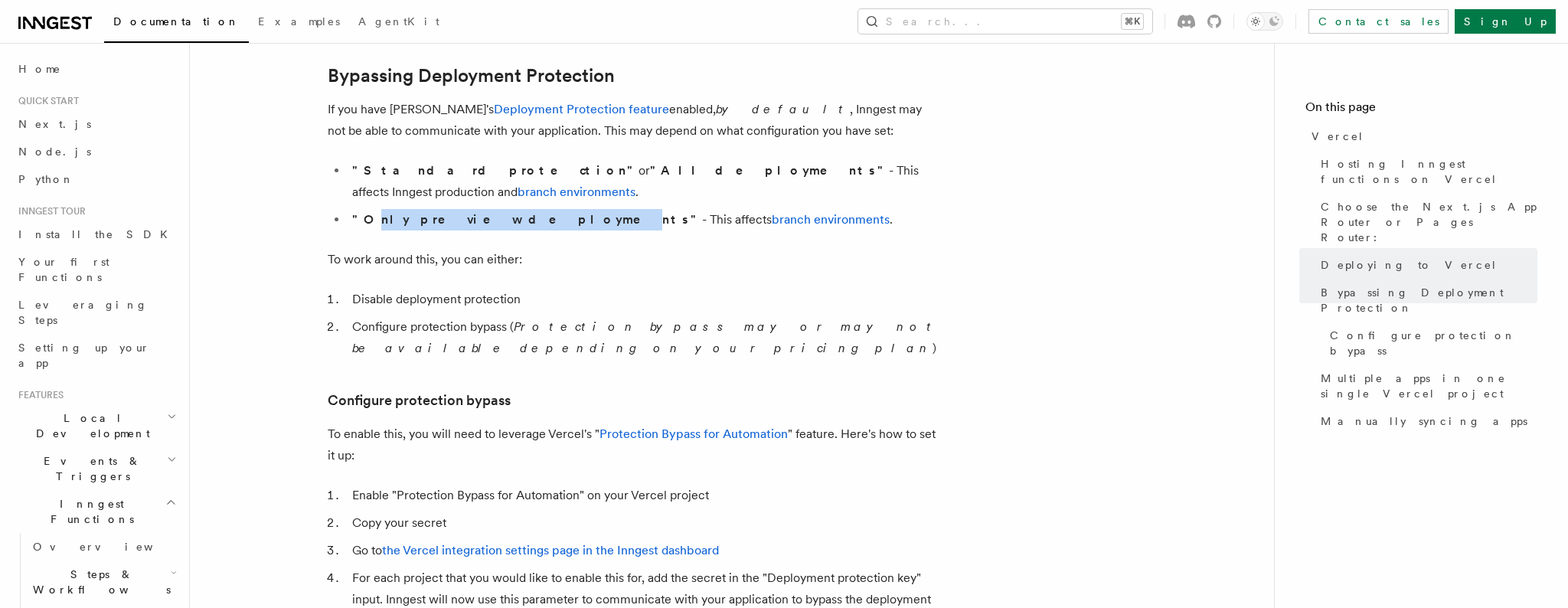
drag, startPoint x: 365, startPoint y: 204, endPoint x: 493, endPoint y: 196, distance: 128.2
click at [492, 212] on strong ""Only preview deployments"" at bounding box center [528, 219] width 350 height 15
click at [564, 249] on p "To work around this, you can either:" at bounding box center [634, 259] width 613 height 22
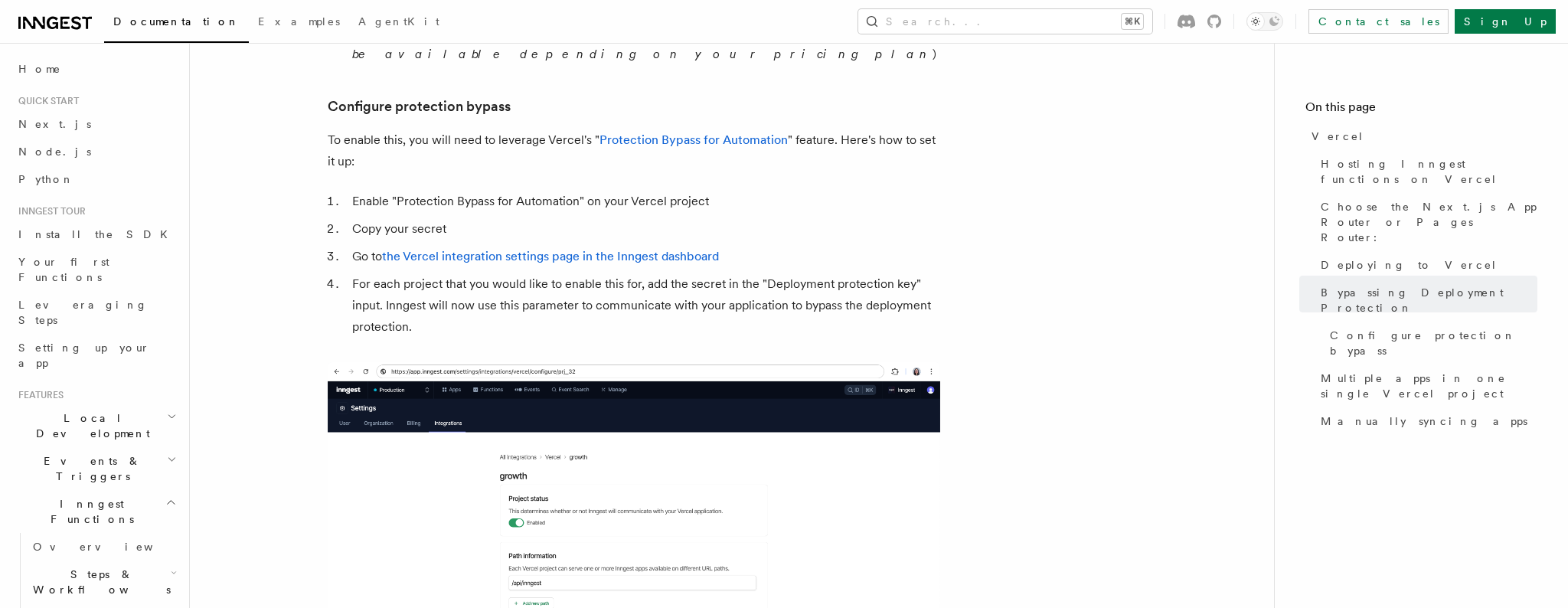
scroll to position [1347, 0]
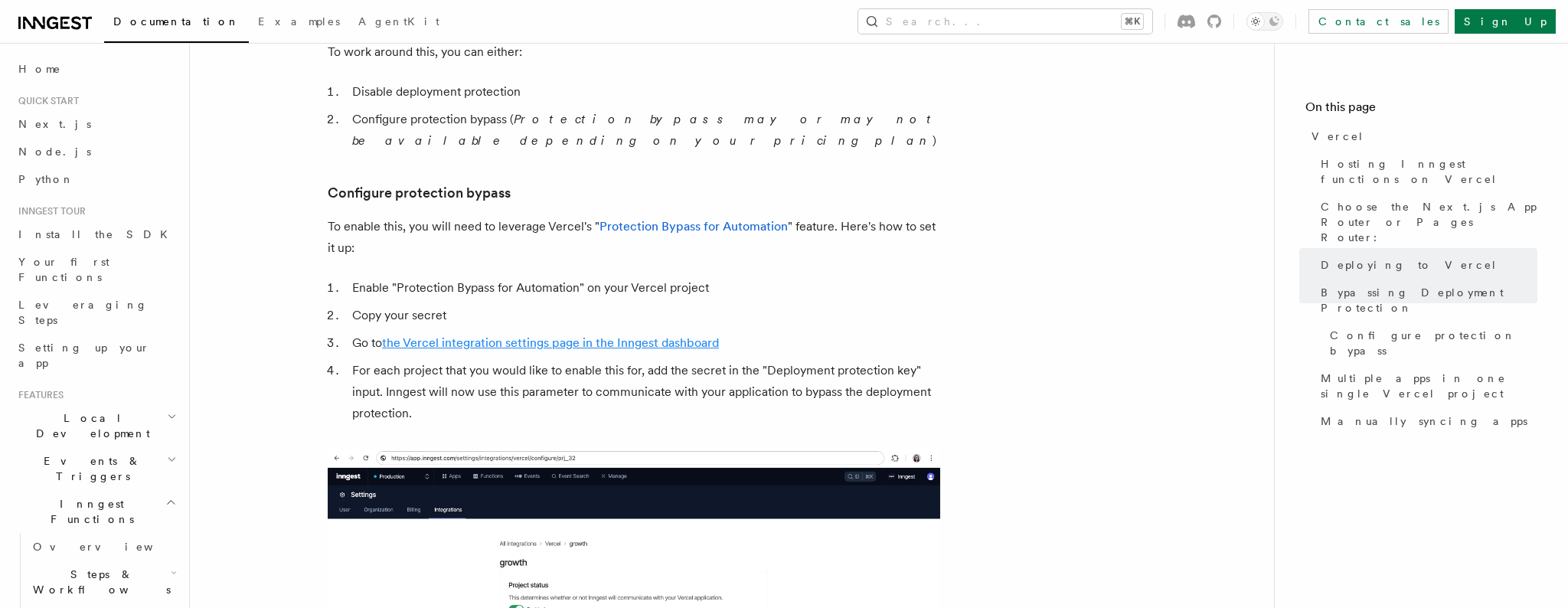
click at [606, 335] on link "the Vercel integration settings page in the Inngest dashboard" at bounding box center [550, 342] width 337 height 15
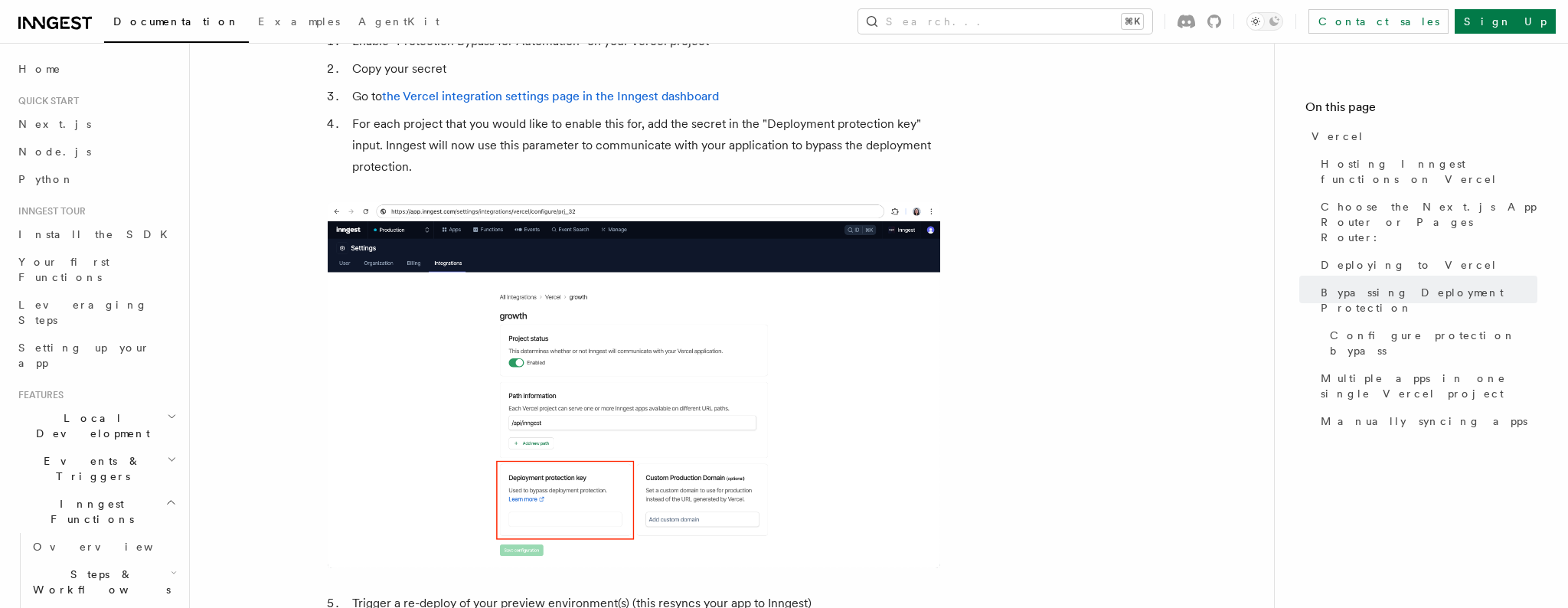
scroll to position [1538, 0]
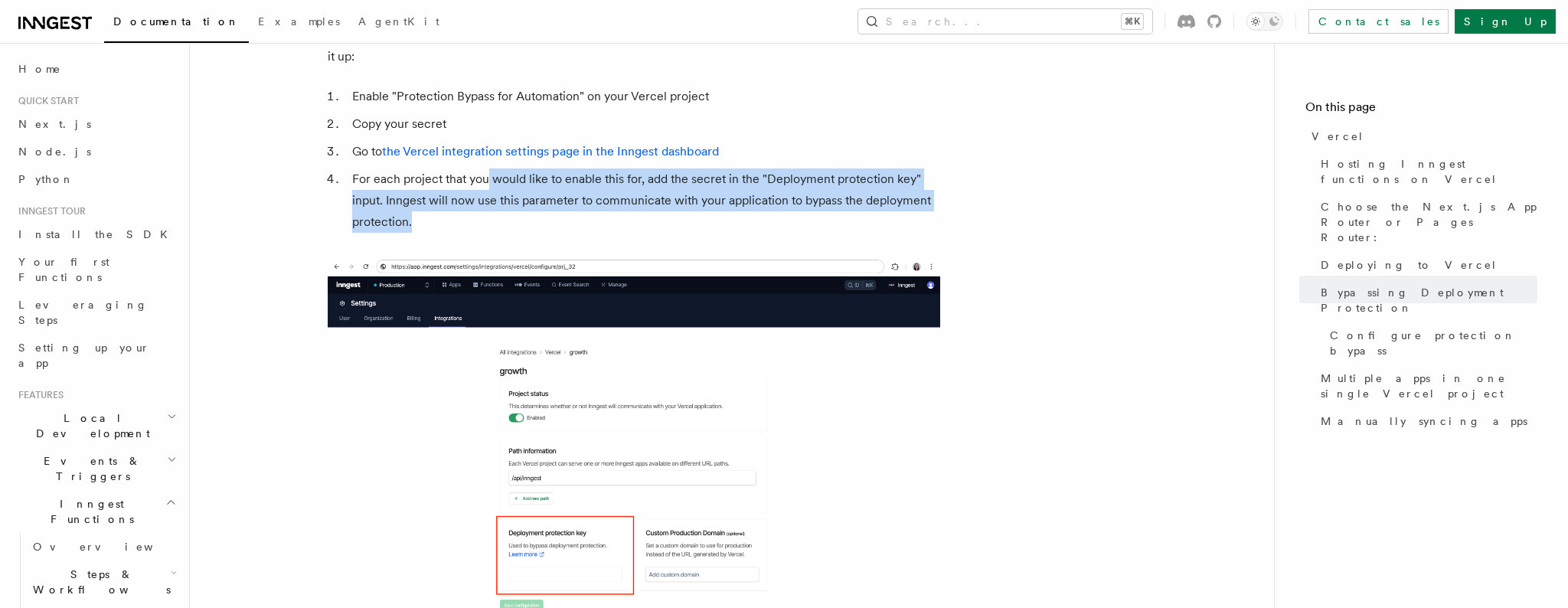
drag, startPoint x: 487, startPoint y: 137, endPoint x: 613, endPoint y: 184, distance: 134.5
click at [585, 177] on li "For each project that you would like to enable this for, add the secret in the …" at bounding box center [644, 200] width 593 height 64
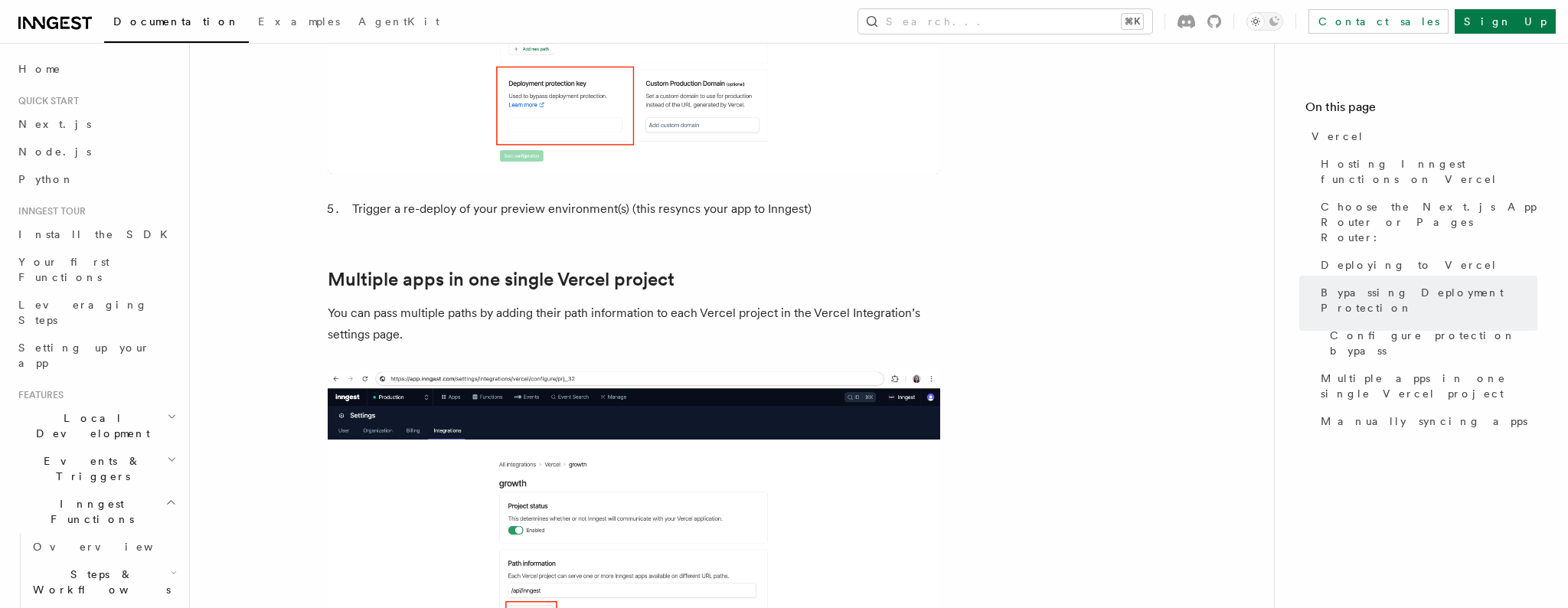
scroll to position [1991, 0]
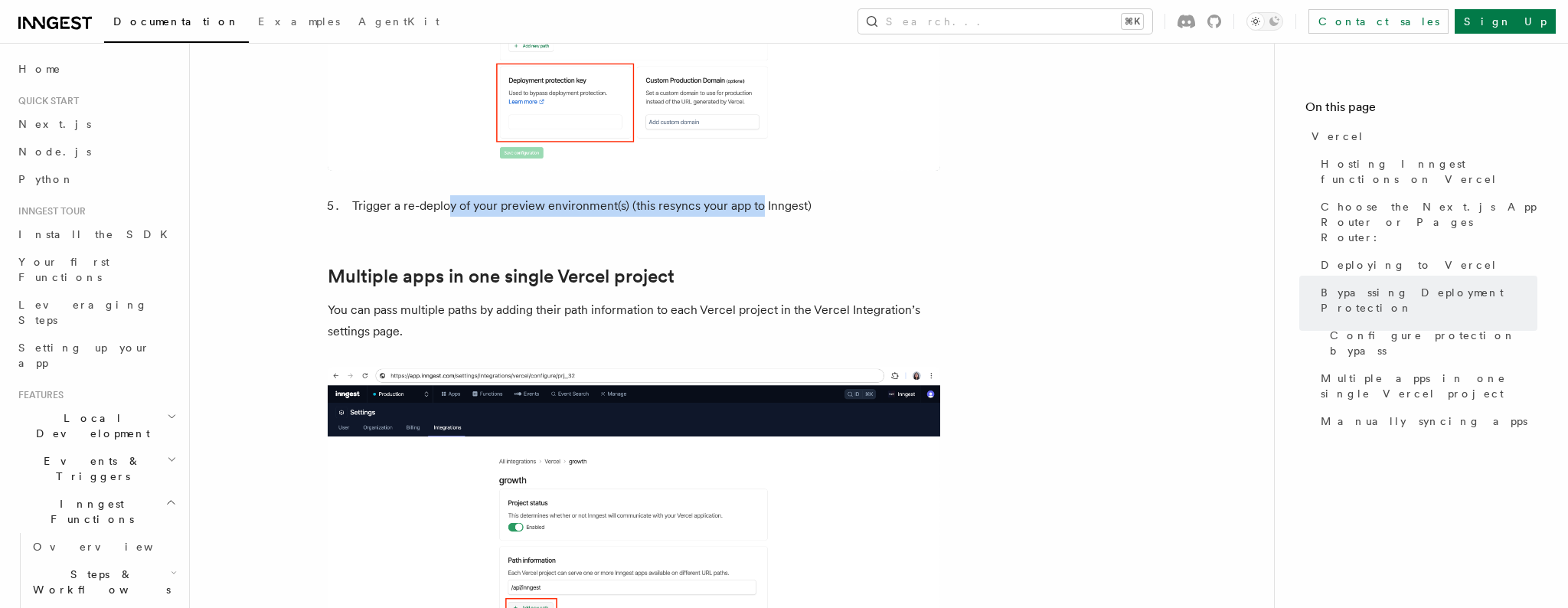
drag, startPoint x: 449, startPoint y: 170, endPoint x: 766, endPoint y: 172, distance: 317.0
click at [766, 195] on li "Trigger a re-deploy of your preview environment(s) (this resyncs your app to In…" at bounding box center [644, 206] width 593 height 22
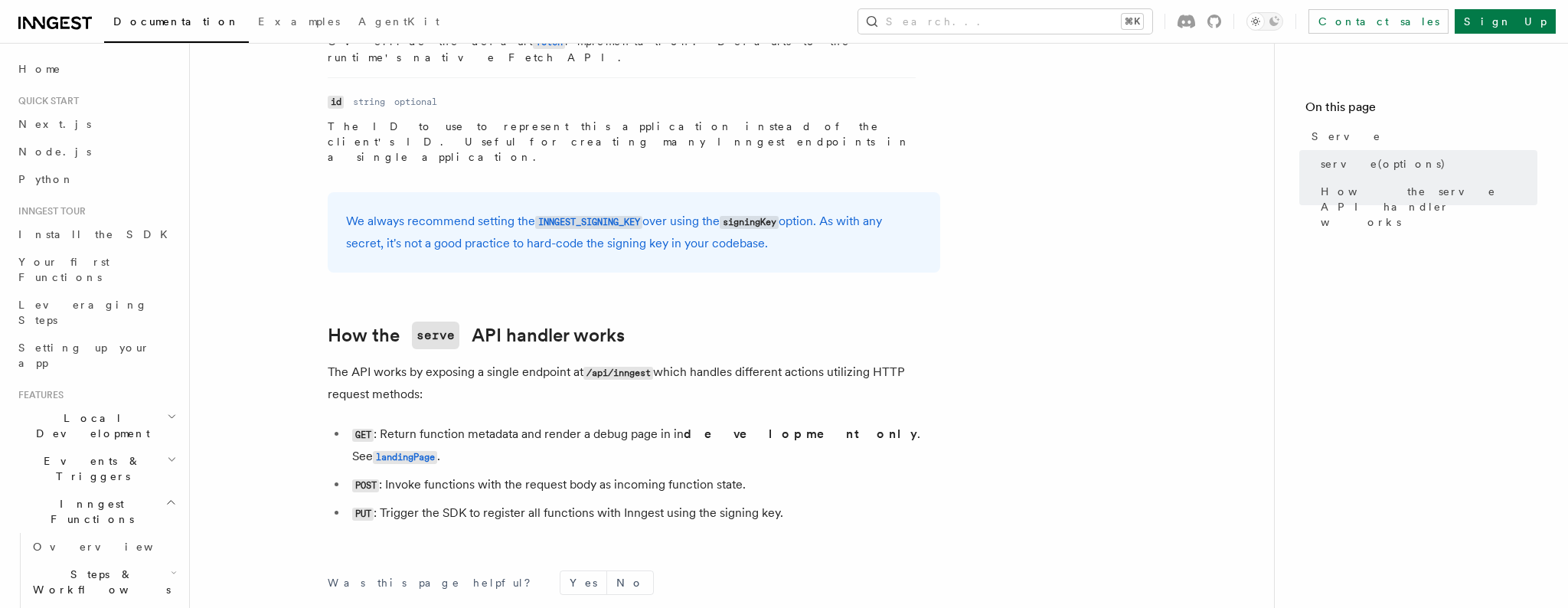
scroll to position [1517, 0]
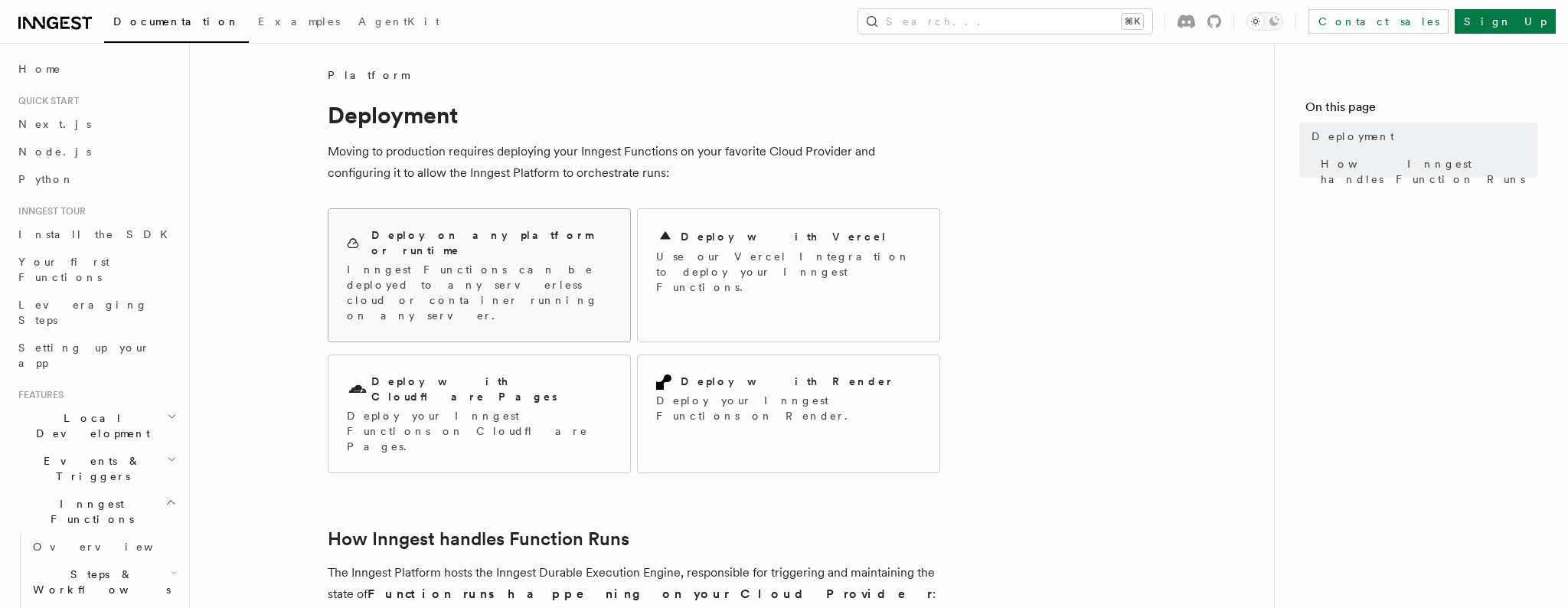
click at [464, 262] on p "Inngest Functions can be deployed to any serverless cloud or container running …" at bounding box center [480, 292] width 265 height 61
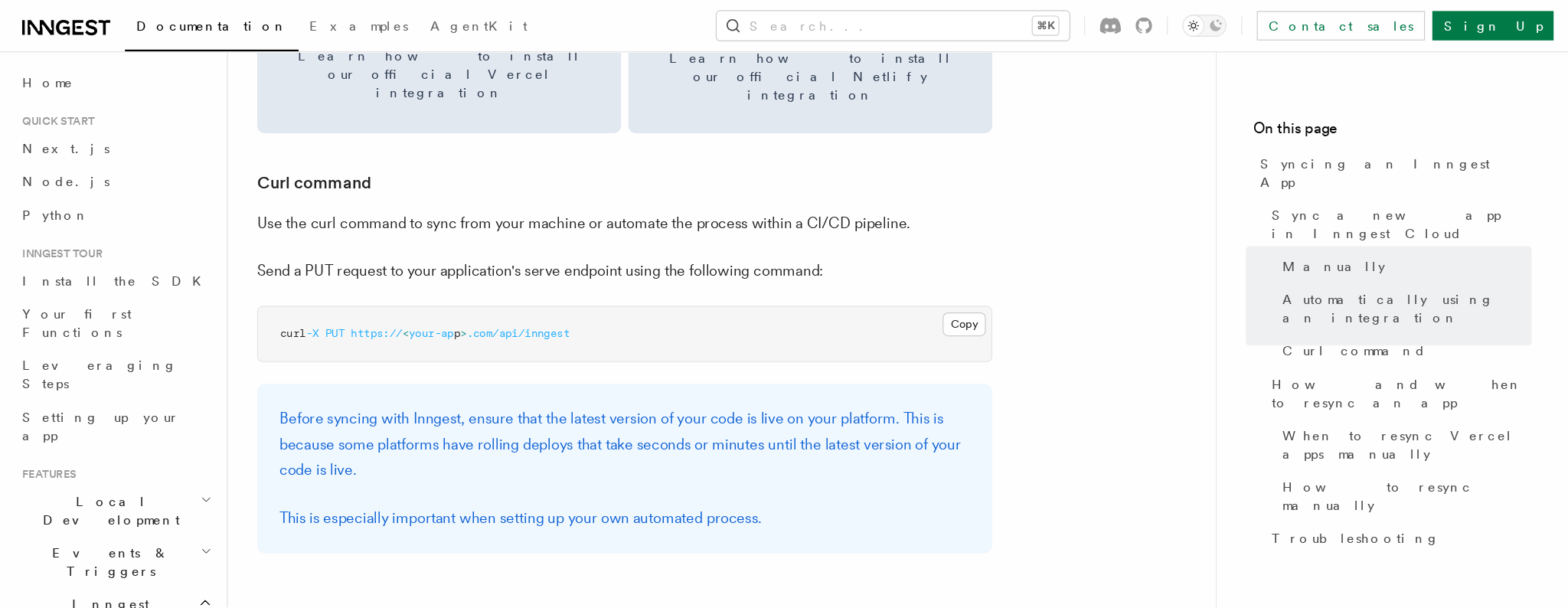
scroll to position [2243, 0]
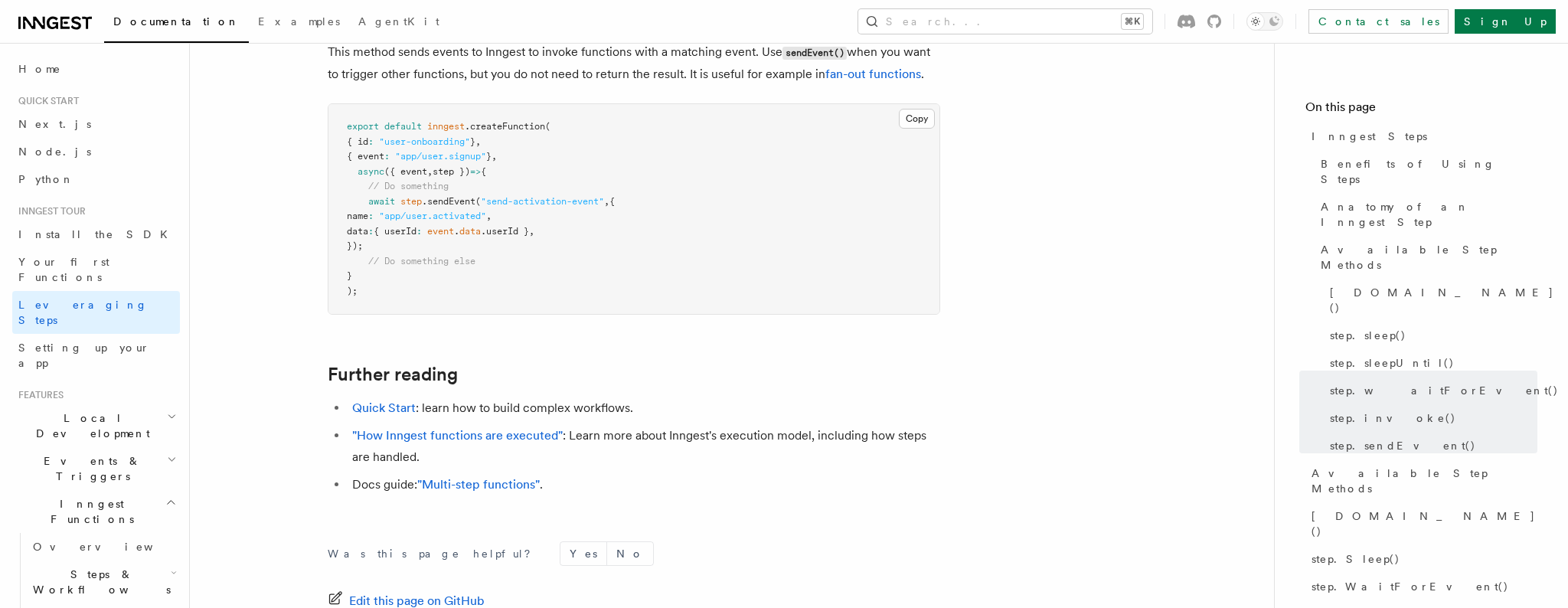
scroll to position [3352, 0]
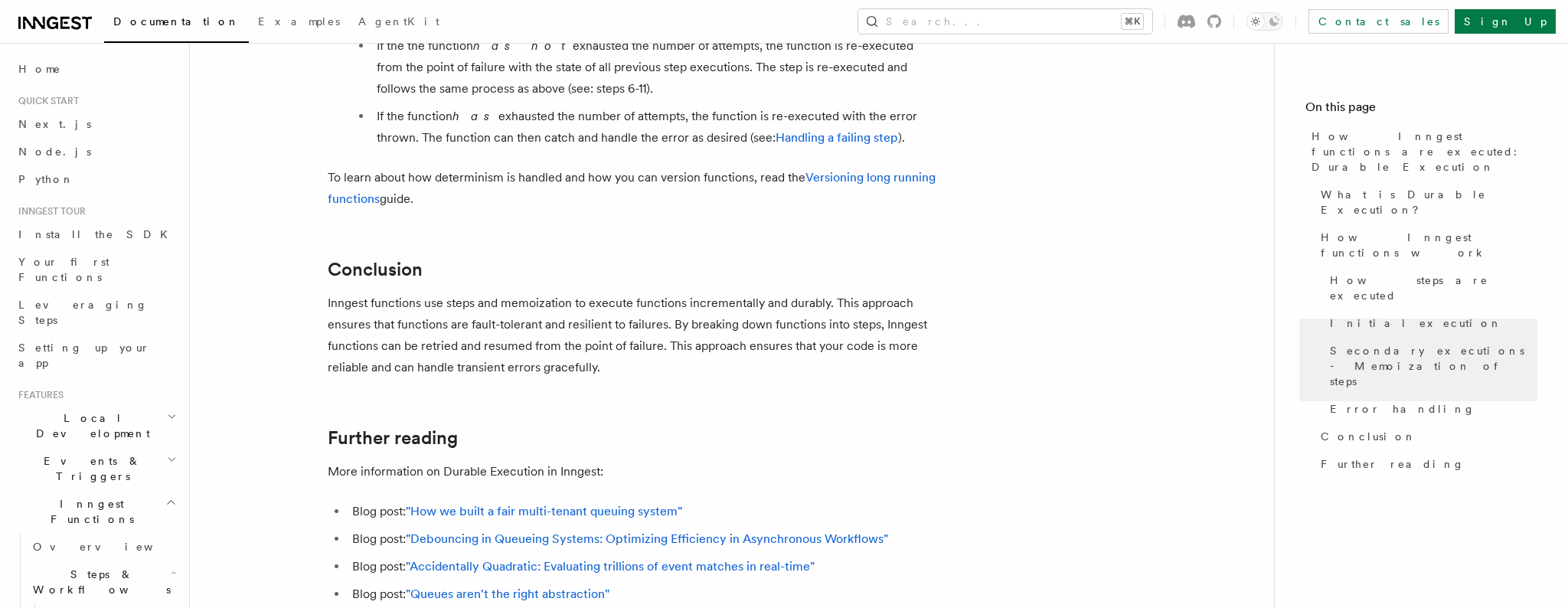
scroll to position [2790, 0]
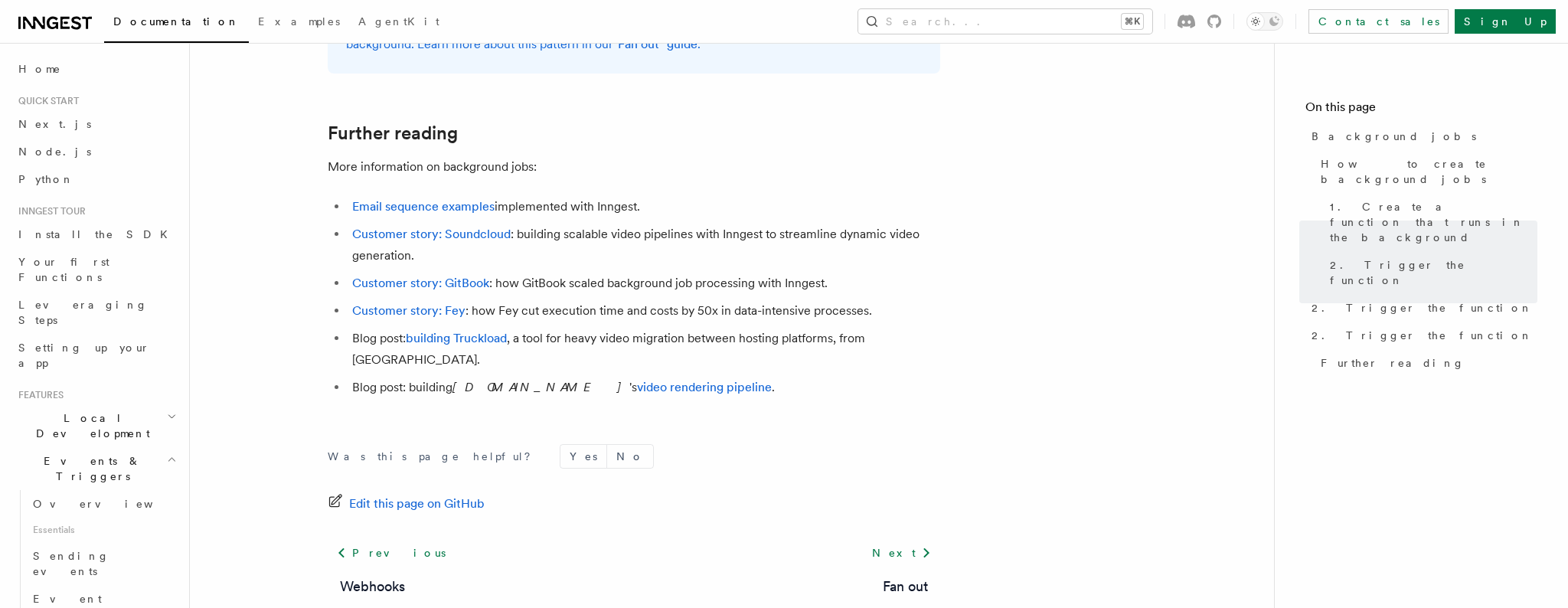
scroll to position [1455, 0]
